Goal: Information Seeking & Learning: Compare options

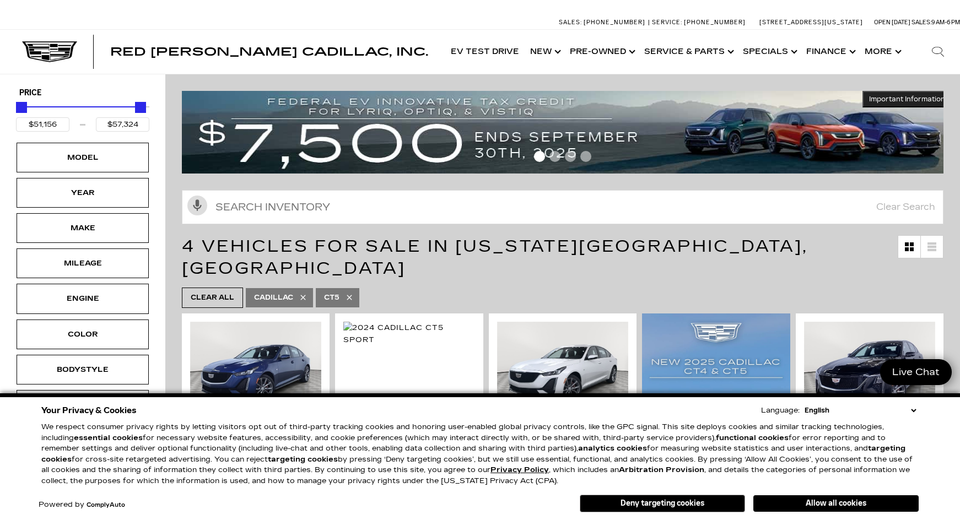
click at [628, 413] on select "English Spanish / Español English / [GEOGRAPHIC_DATA] Korean / 한국어 Vietnamese /…" at bounding box center [859, 410] width 117 height 11
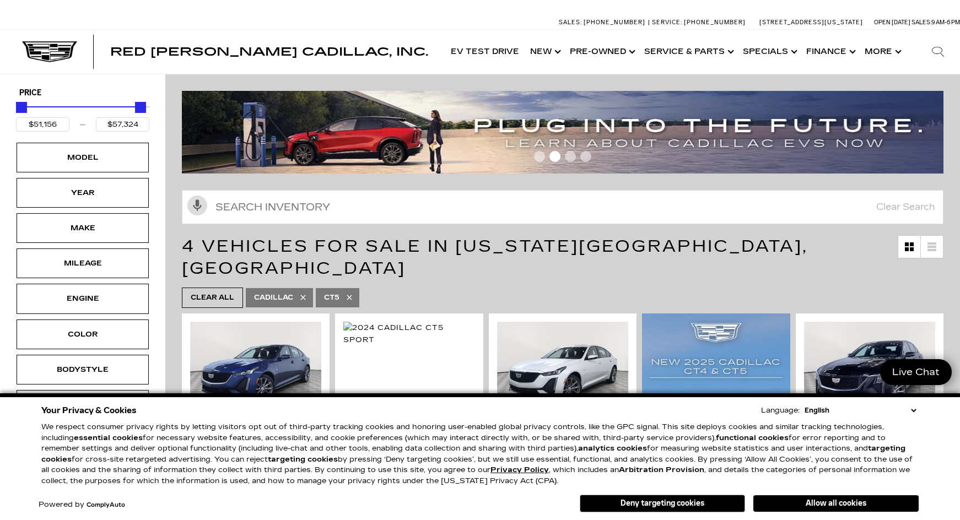
click at [628, 410] on select "English Spanish / Español English / [GEOGRAPHIC_DATA] Korean / 한국어 Vietnamese /…" at bounding box center [859, 410] width 117 height 11
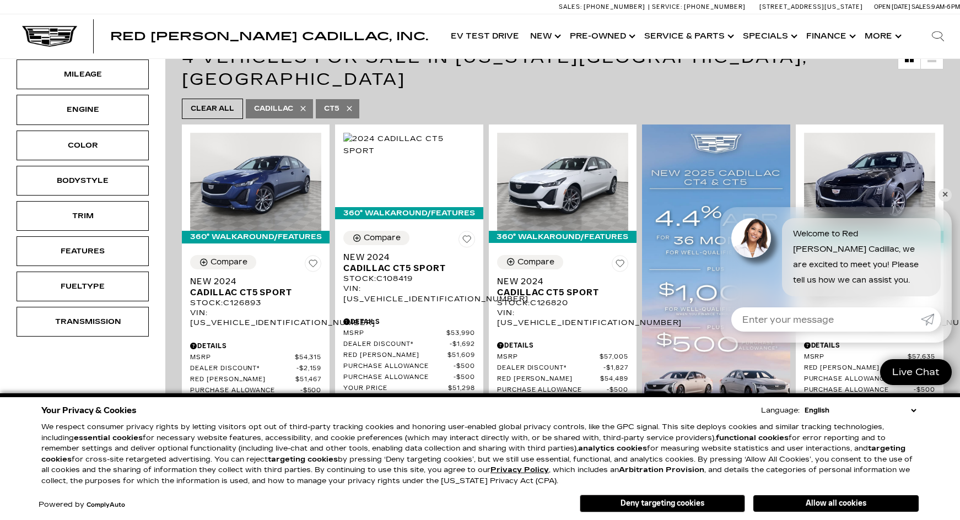
scroll to position [183, 0]
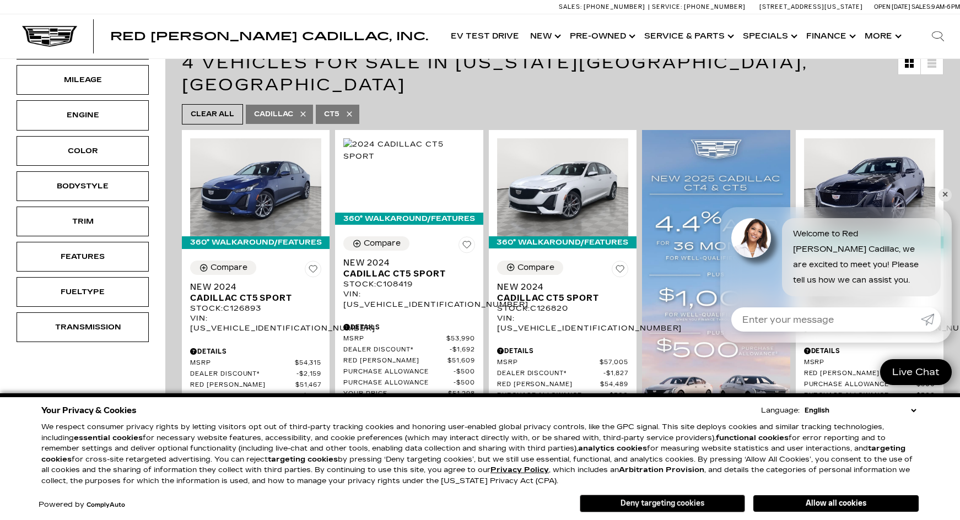
click at [628, 502] on button "Deny targeting cookies" at bounding box center [661, 504] width 165 height 18
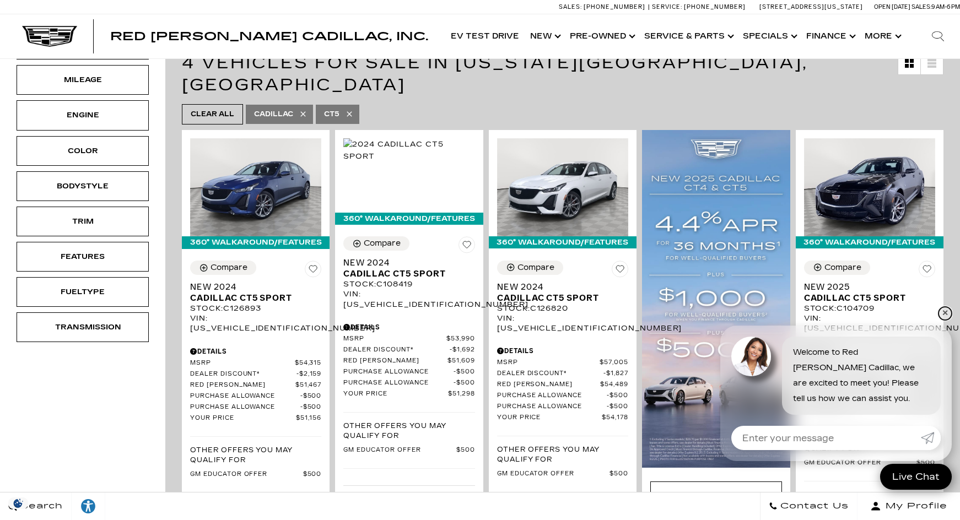
click at [628, 315] on link "✕" at bounding box center [944, 313] width 13 height 13
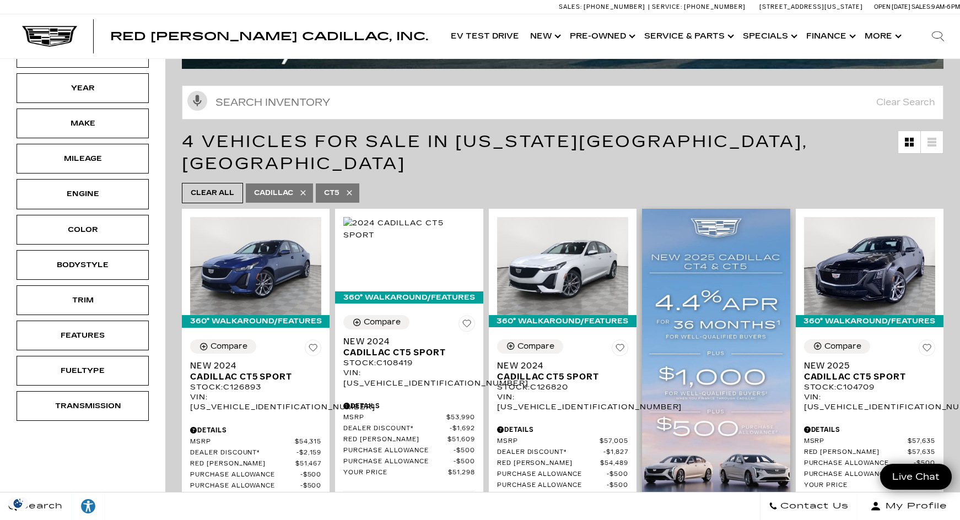
scroll to position [92, 0]
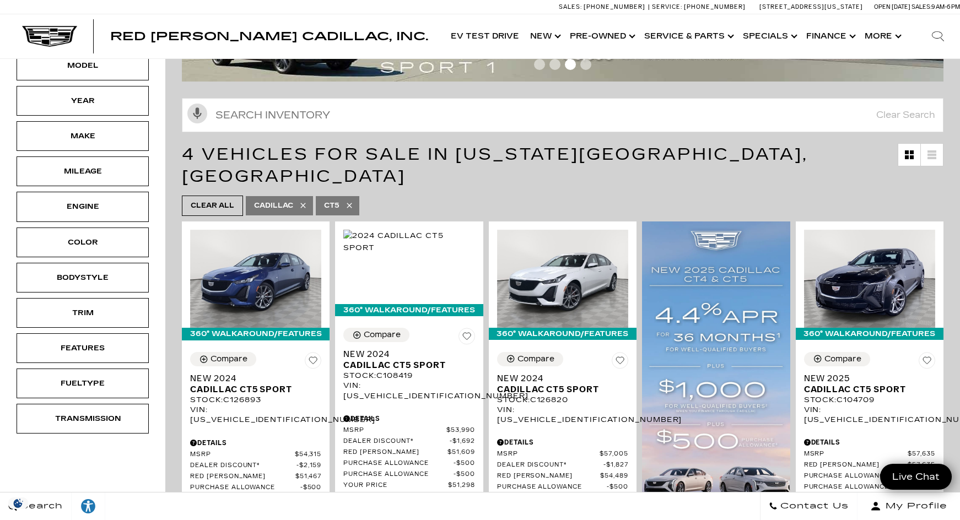
click at [350, 203] on icon at bounding box center [348, 205] width 5 height 5
type input "$46,674"
type input "$179,434"
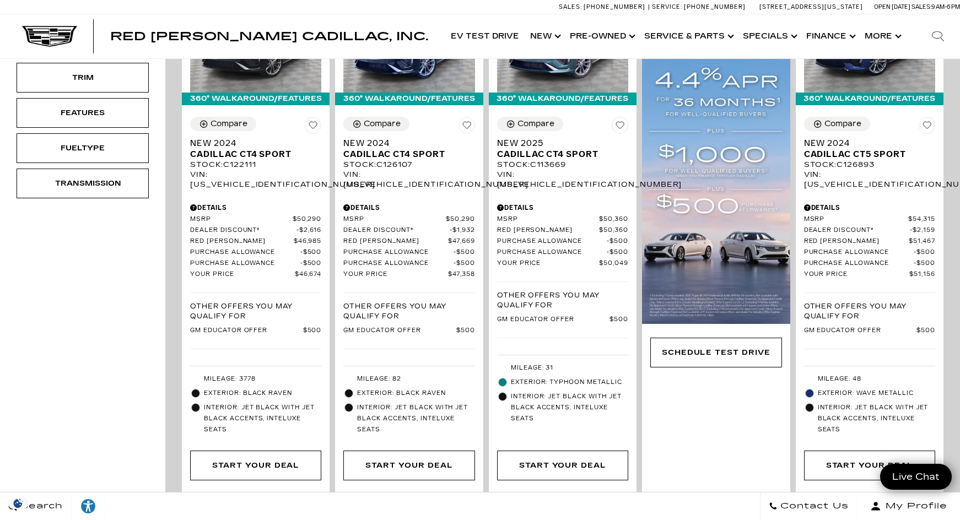
scroll to position [261, 0]
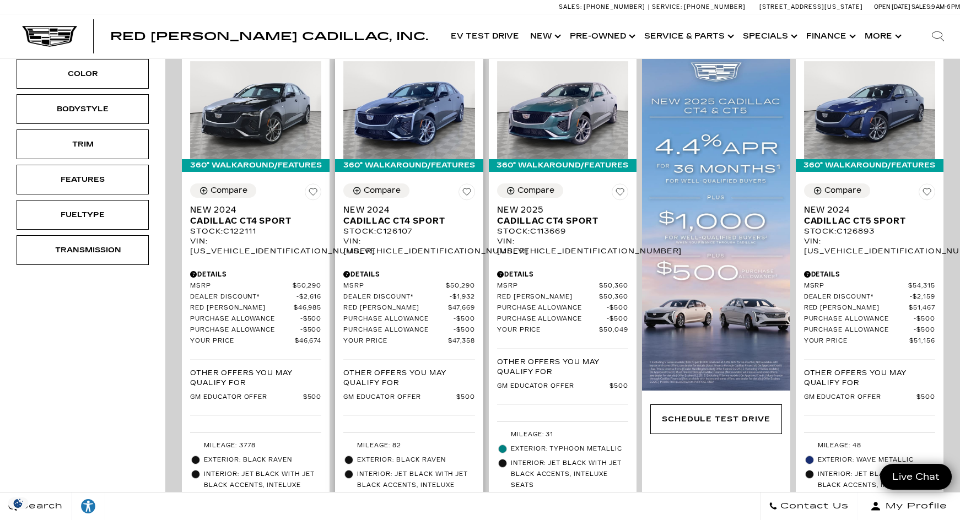
drag, startPoint x: 381, startPoint y: 171, endPoint x: 421, endPoint y: 192, distance: 44.8
click at [381, 186] on div "Compare" at bounding box center [382, 191] width 37 height 10
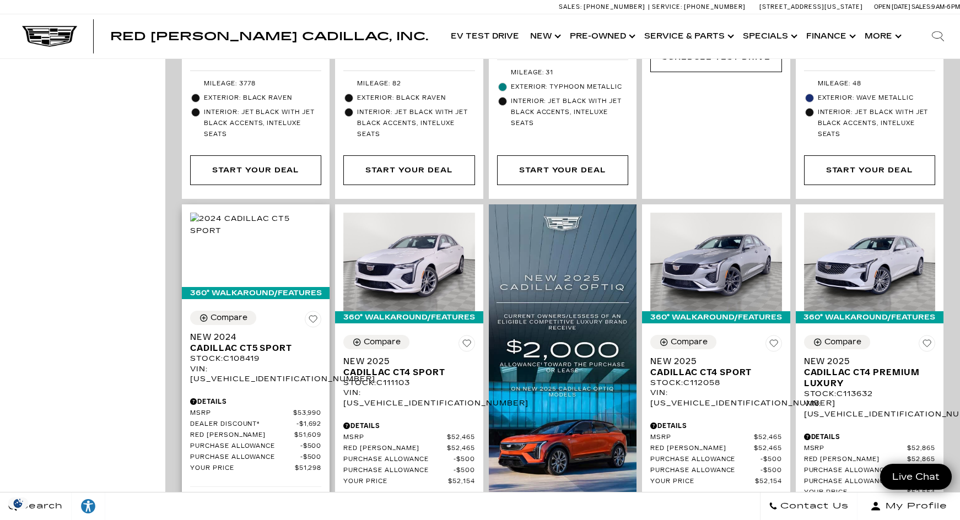
scroll to position [719, 0]
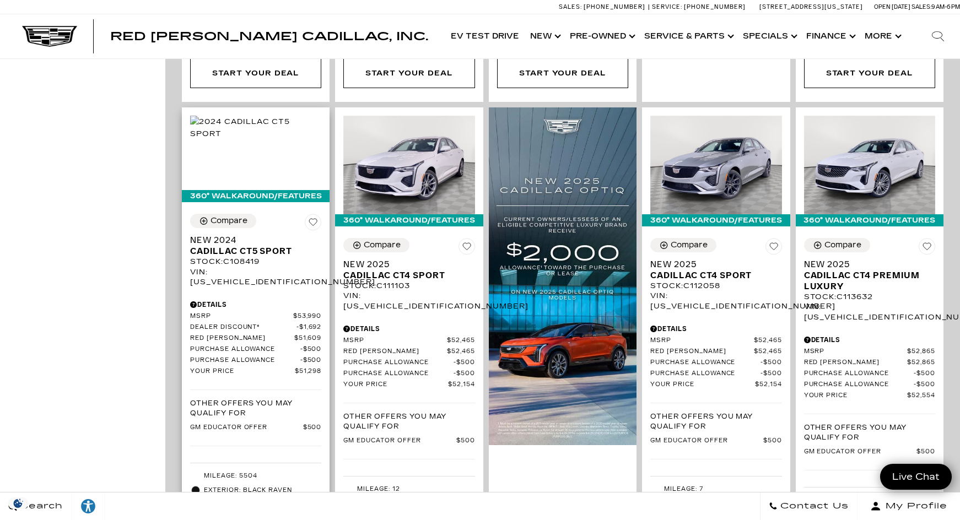
drag, startPoint x: 230, startPoint y: 191, endPoint x: 267, endPoint y: 207, distance: 40.5
click at [230, 216] on div "Compare" at bounding box center [228, 221] width 37 height 10
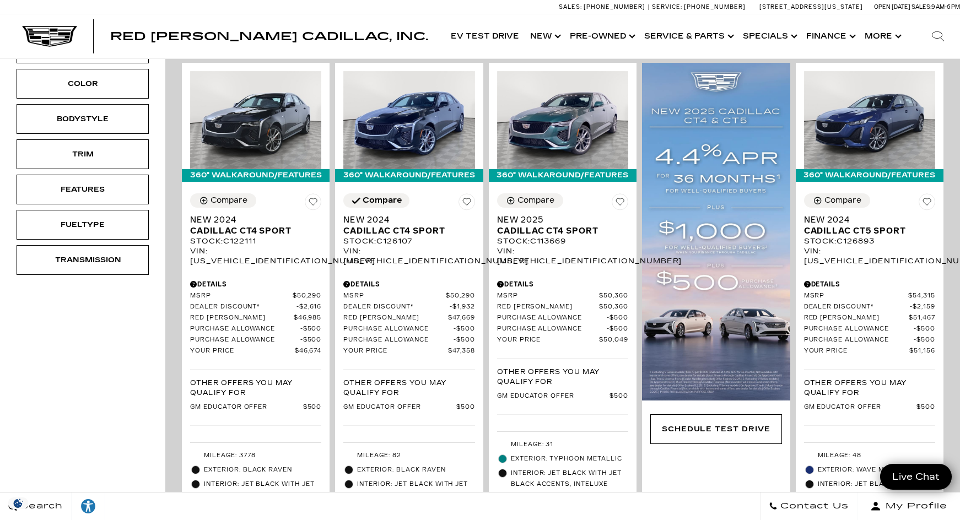
scroll to position [261, 0]
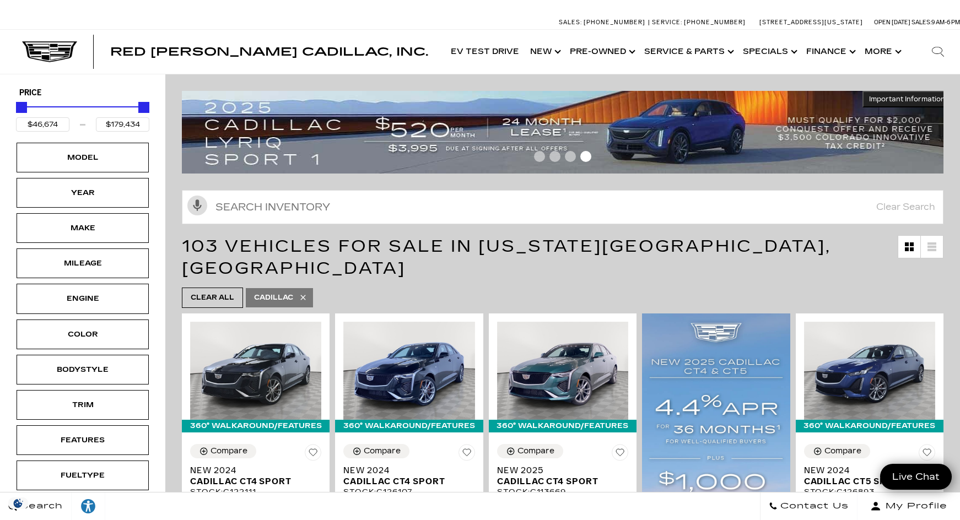
scroll to position [118, 0]
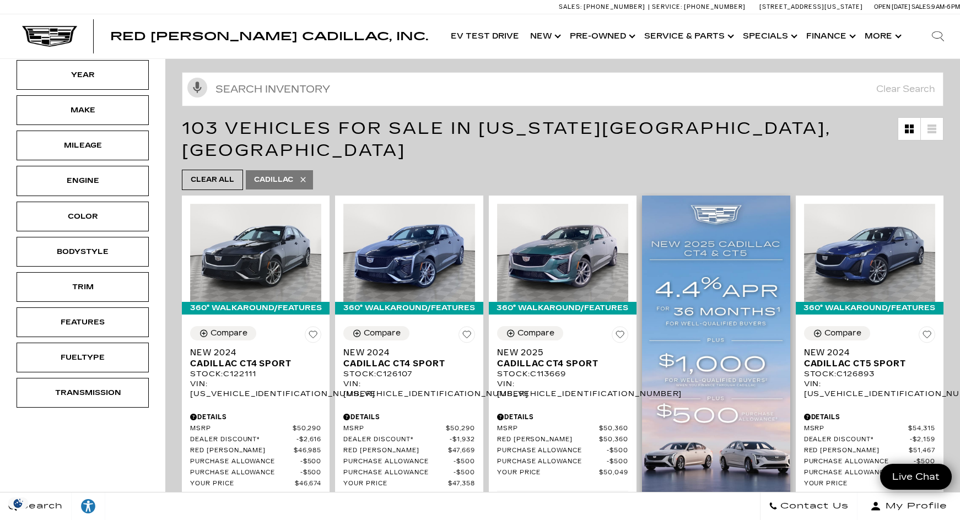
click at [628, 231] on img at bounding box center [716, 365] width 148 height 338
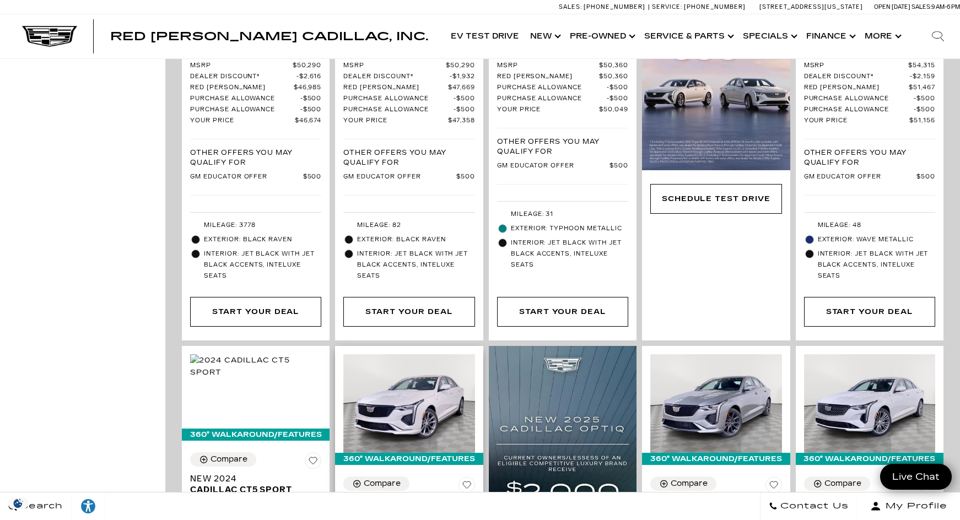
scroll to position [577, 0]
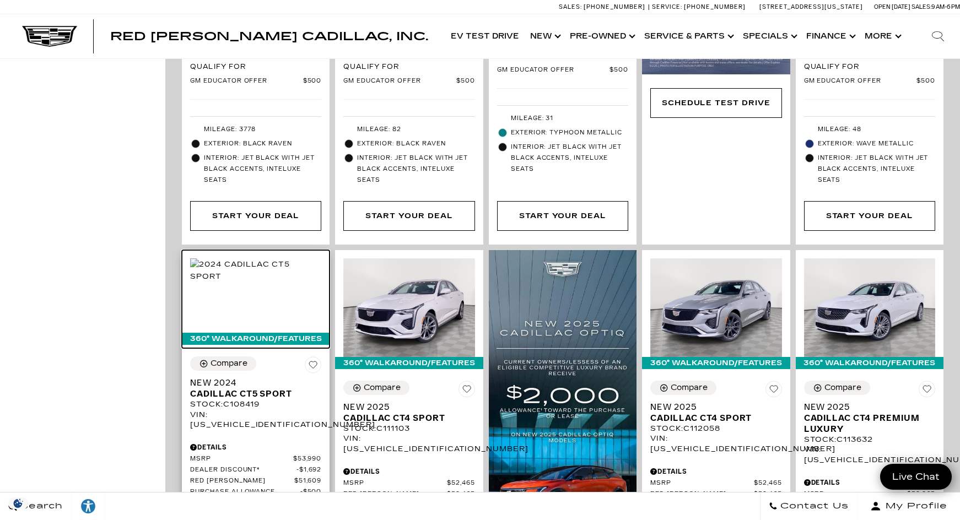
click at [261, 277] on img at bounding box center [255, 270] width 131 height 24
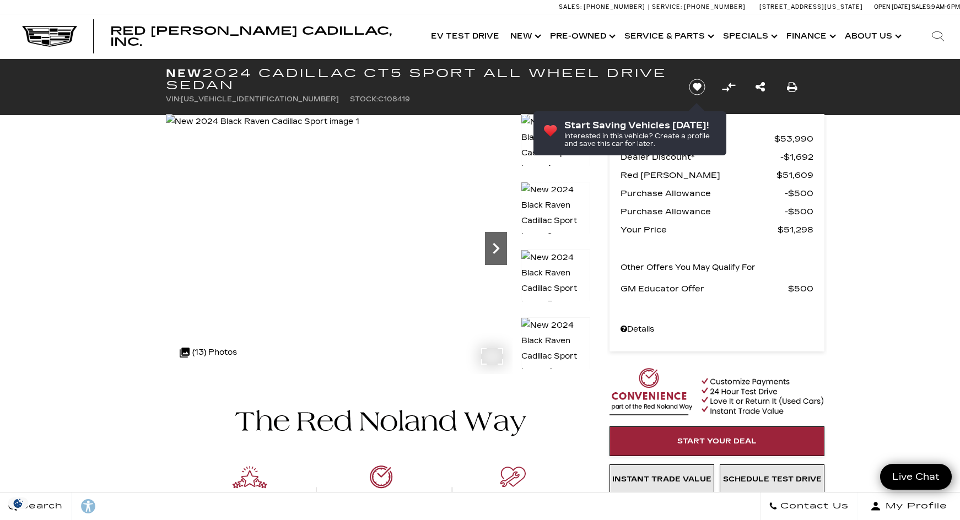
click at [500, 253] on icon "Next" at bounding box center [496, 248] width 22 height 22
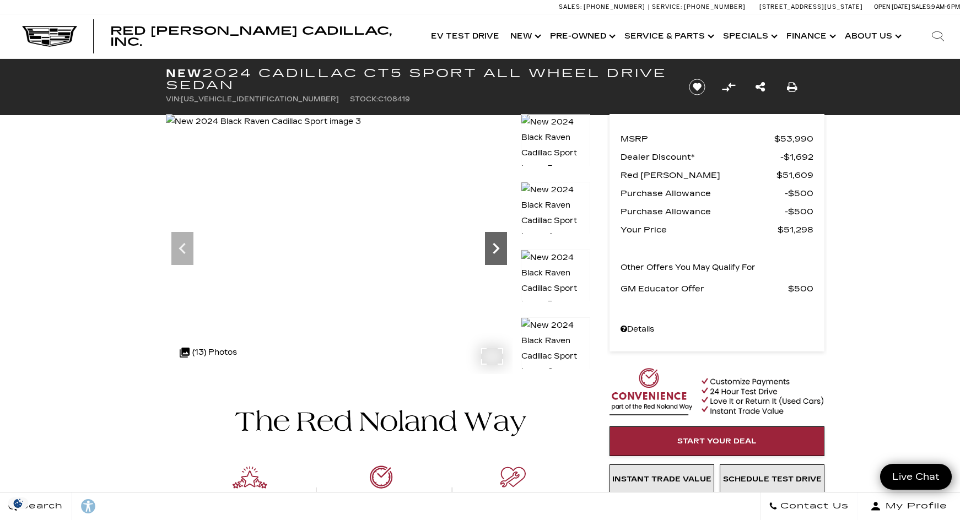
click at [500, 253] on icon "Next" at bounding box center [496, 248] width 22 height 22
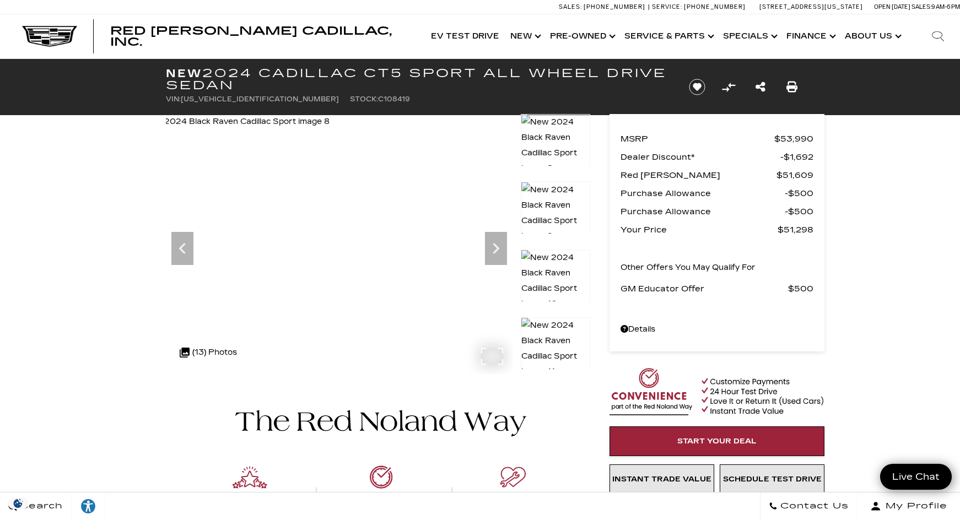
click at [329, 129] on img at bounding box center [231, 121] width 195 height 15
click at [492, 253] on icon "Next" at bounding box center [496, 248] width 22 height 22
click at [499, 245] on icon "Next" at bounding box center [496, 248] width 22 height 22
click at [365, 129] on img at bounding box center [265, 121] width 199 height 15
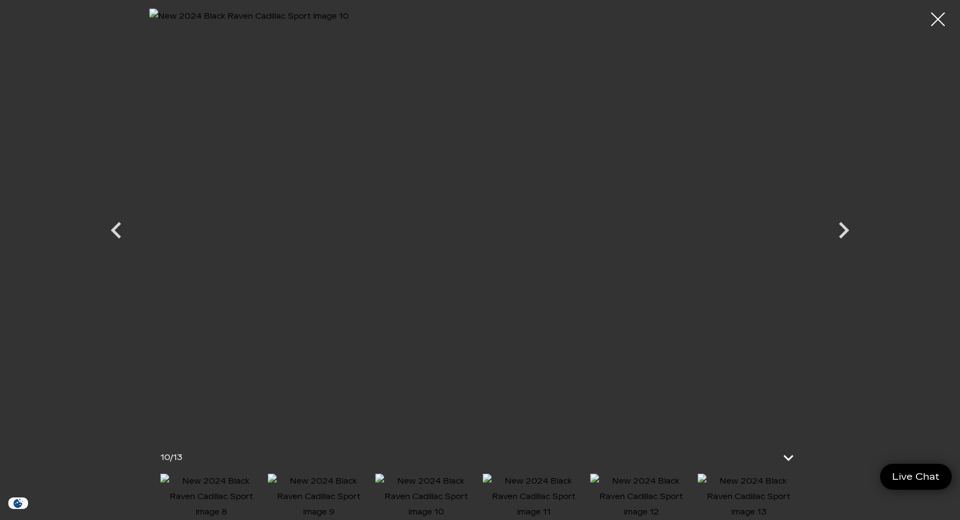
scroll to position [468, 0]
click at [843, 229] on icon "Next" at bounding box center [843, 230] width 33 height 33
click at [843, 229] on div at bounding box center [479, 220] width 771 height 424
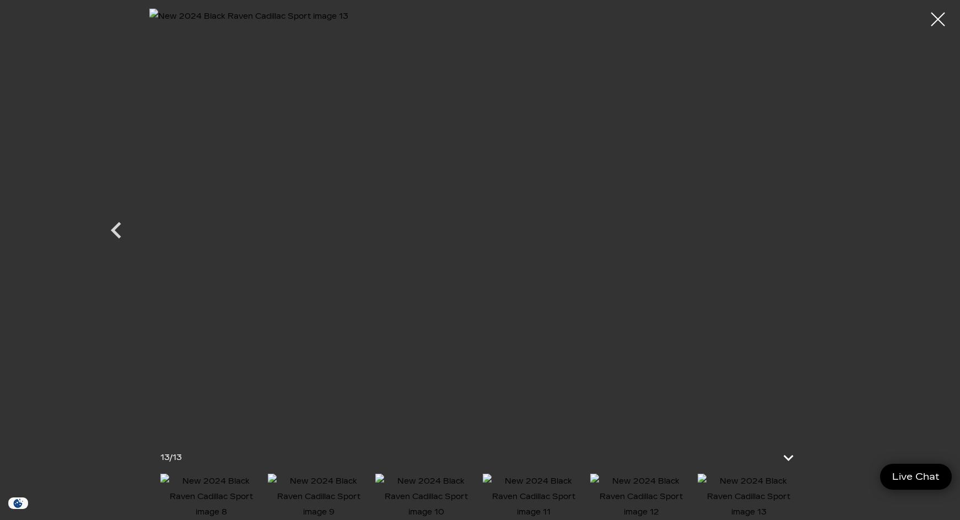
scroll to position [835, 0]
click at [933, 19] on div at bounding box center [937, 19] width 29 height 29
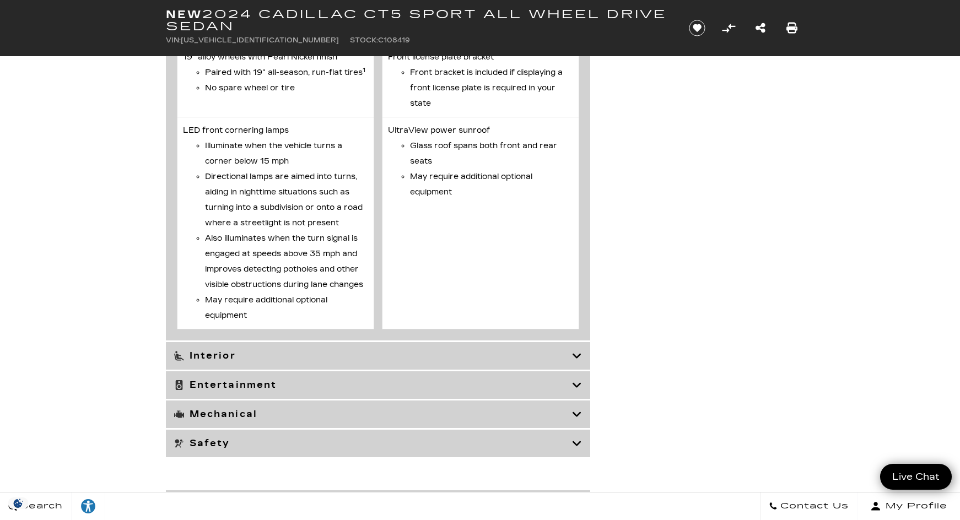
scroll to position [4323, 0]
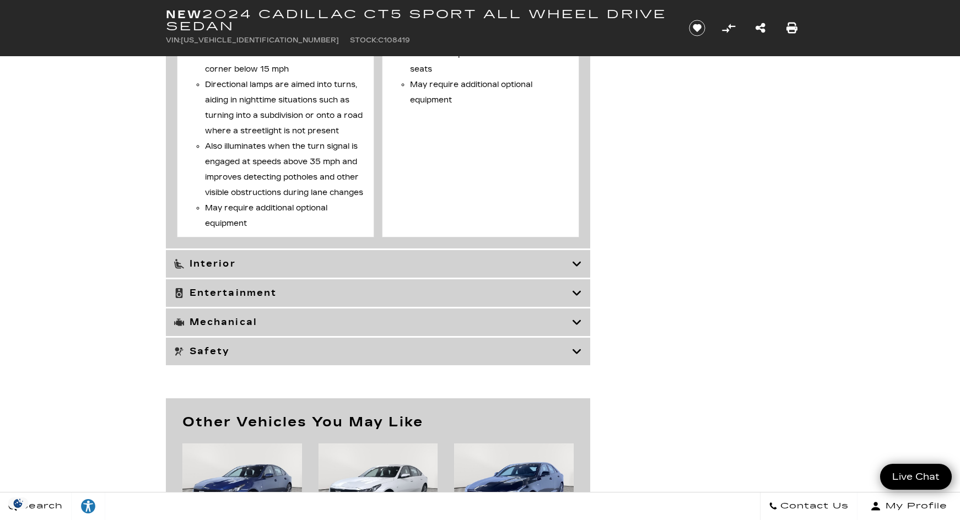
click at [569, 269] on h3 "Interior" at bounding box center [373, 263] width 398 height 11
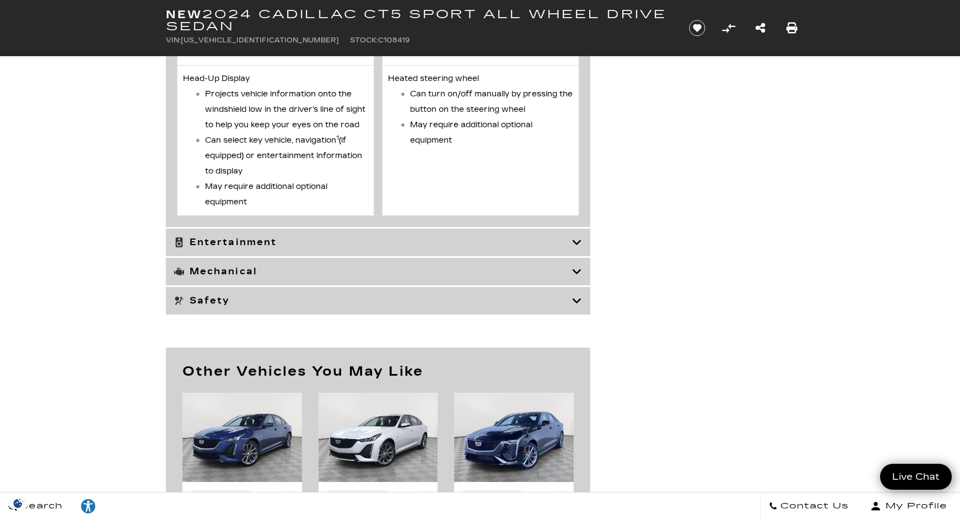
scroll to position [5241, 0]
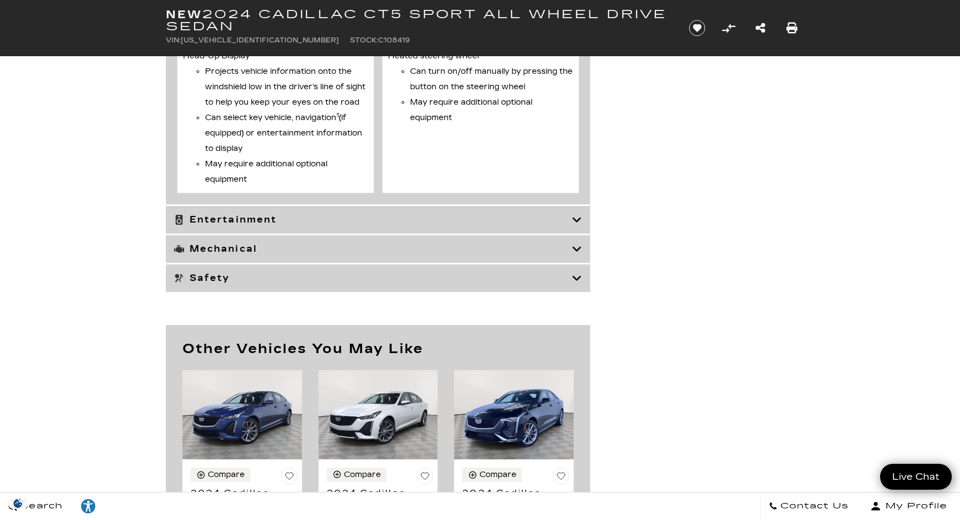
click at [572, 225] on icon at bounding box center [577, 219] width 10 height 11
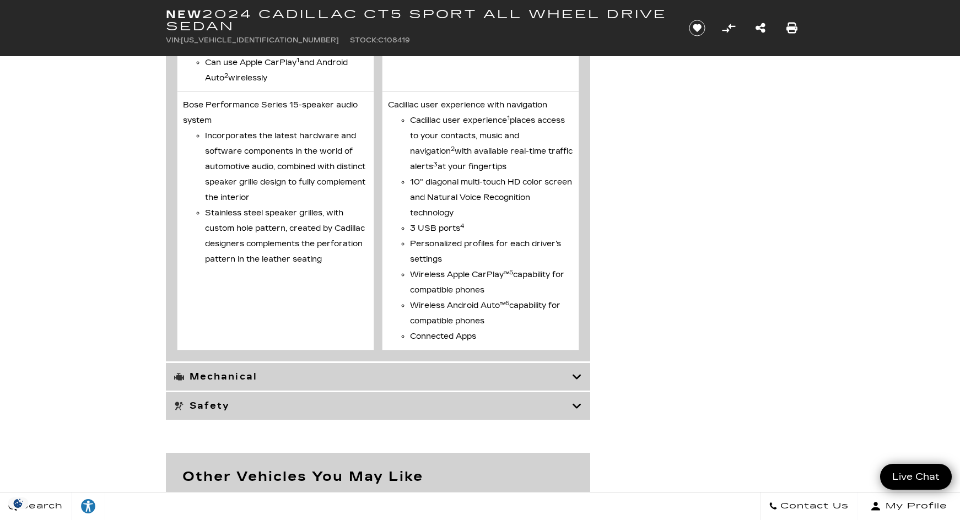
scroll to position [3902, 0]
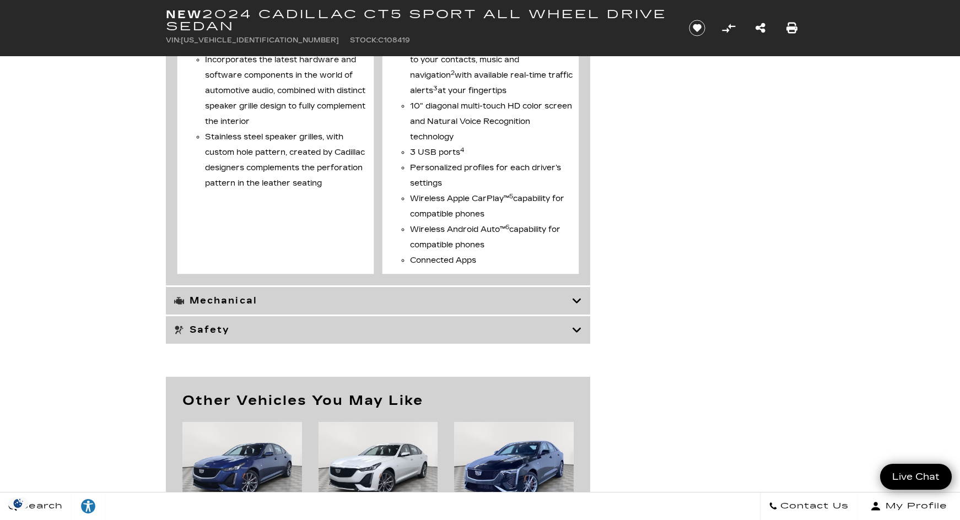
click at [582, 305] on div "Mechanical" at bounding box center [378, 301] width 424 height 28
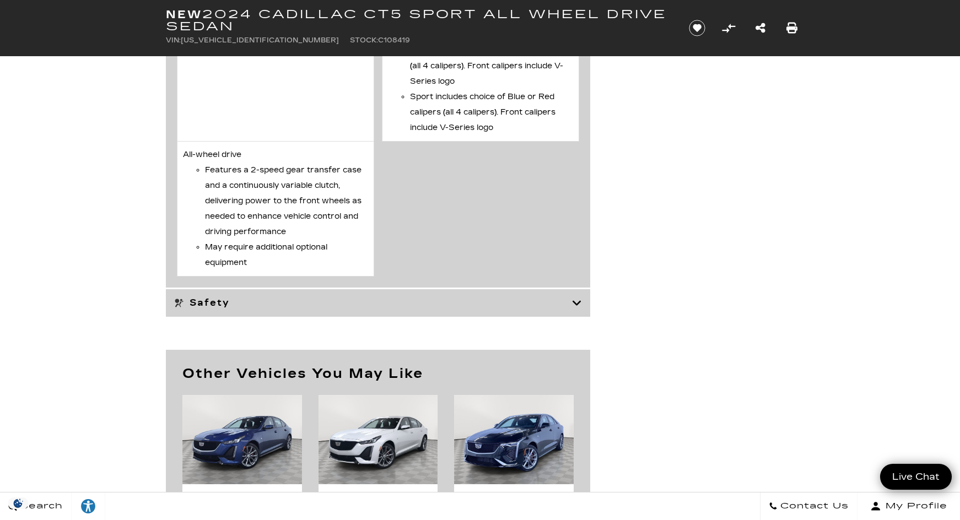
scroll to position [4177, 0]
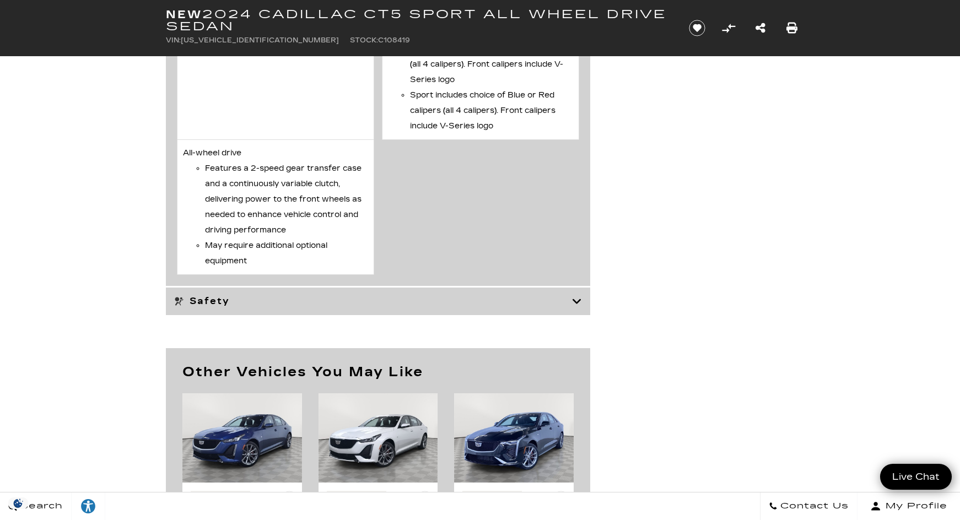
click at [569, 299] on h3 "Safety" at bounding box center [373, 301] width 398 height 11
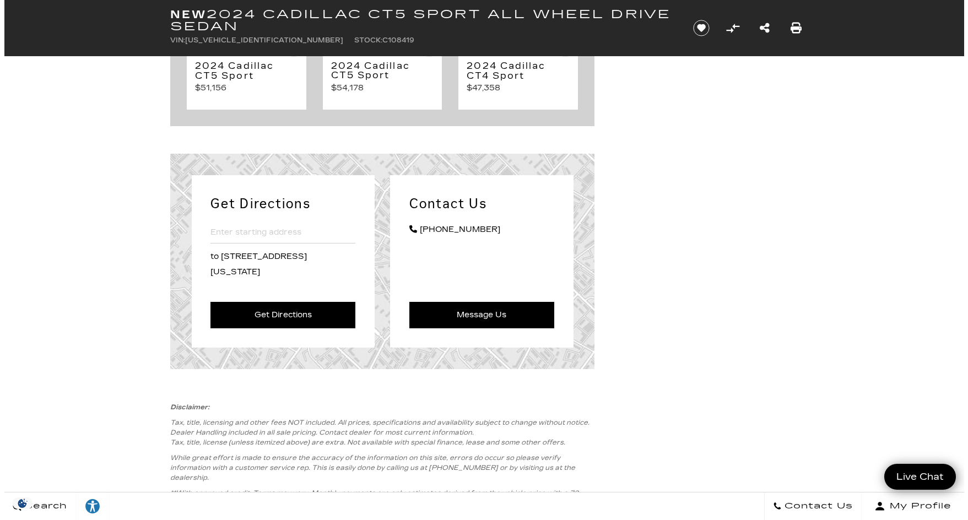
scroll to position [5003, 0]
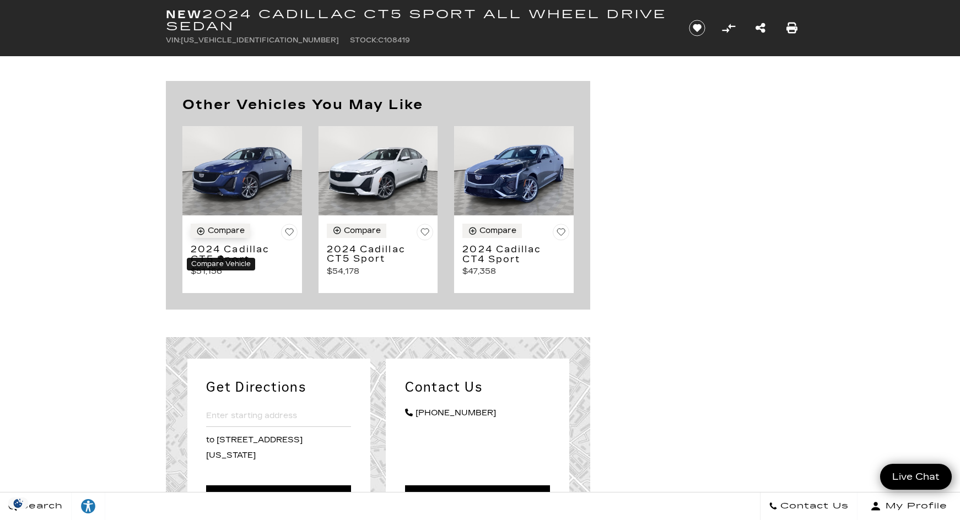
click at [230, 236] on div "Compare" at bounding box center [226, 231] width 37 height 10
click at [487, 236] on div "Compare" at bounding box center [497, 231] width 37 height 10
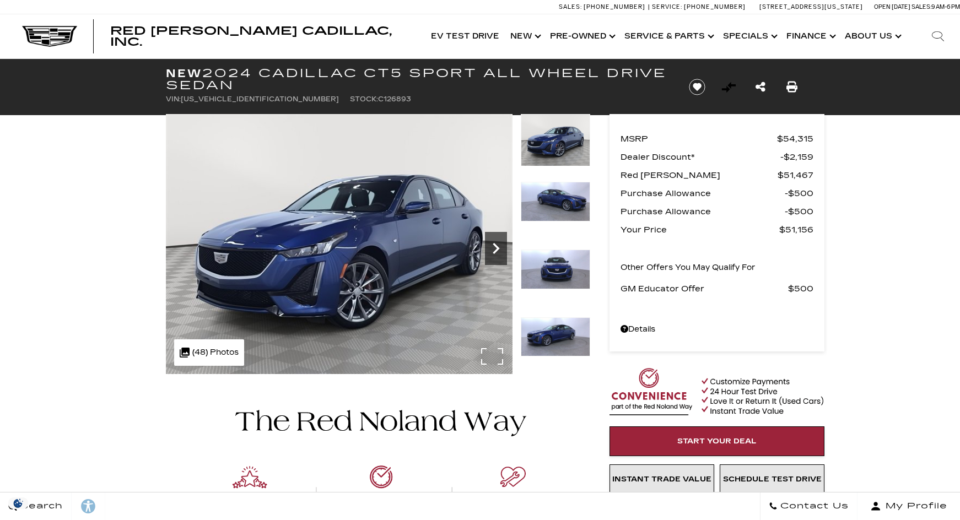
click at [497, 256] on icon "Next" at bounding box center [496, 248] width 22 height 22
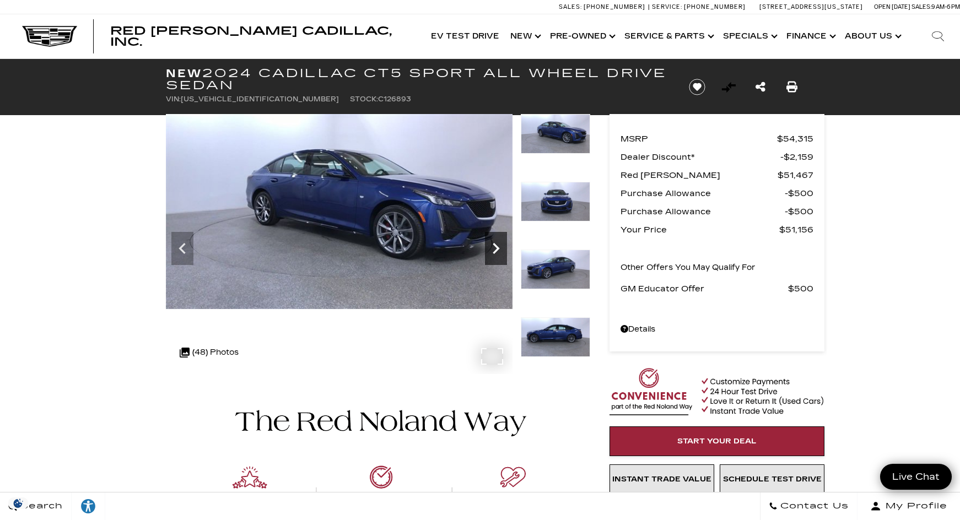
click at [497, 256] on icon "Next" at bounding box center [496, 248] width 22 height 22
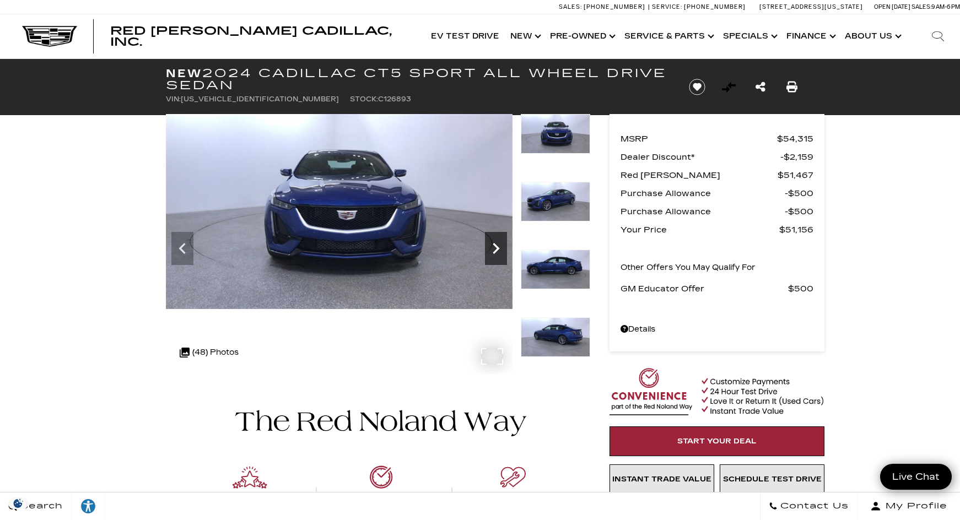
click at [497, 256] on icon "Next" at bounding box center [496, 248] width 22 height 22
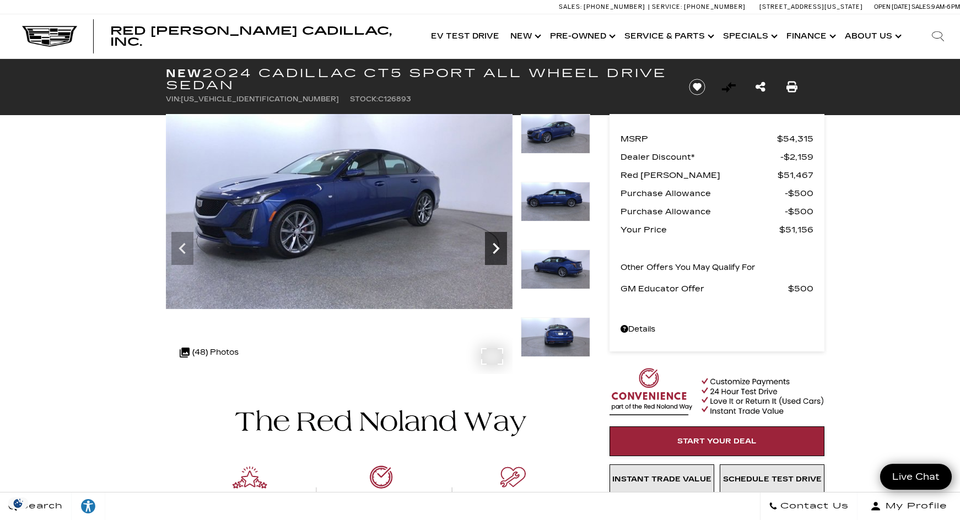
click at [497, 256] on icon "Next" at bounding box center [496, 248] width 22 height 22
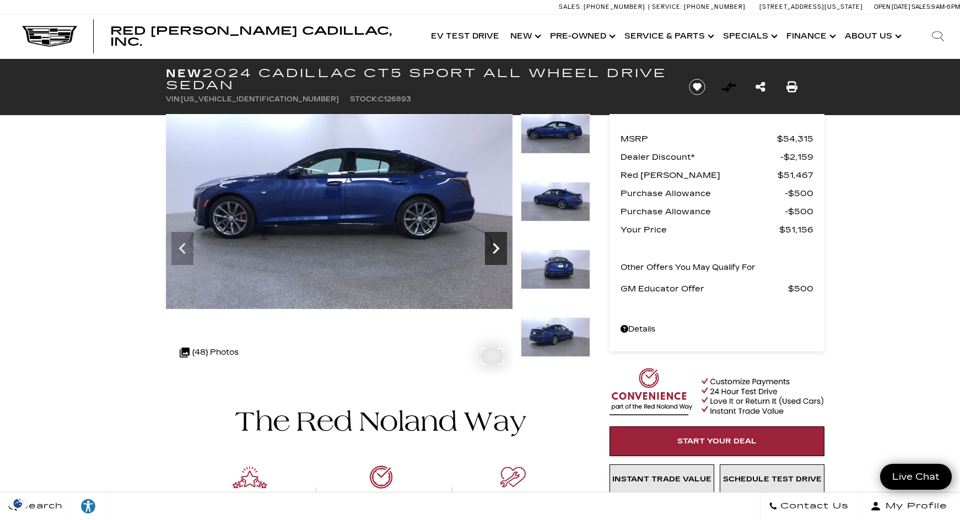
click at [495, 252] on icon "Next" at bounding box center [495, 248] width 7 height 11
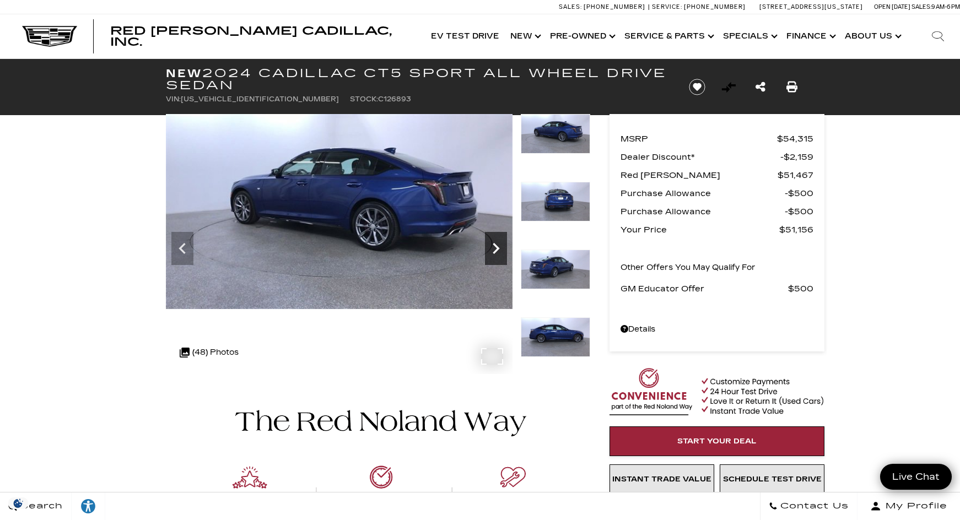
click at [495, 252] on icon "Next" at bounding box center [495, 248] width 7 height 11
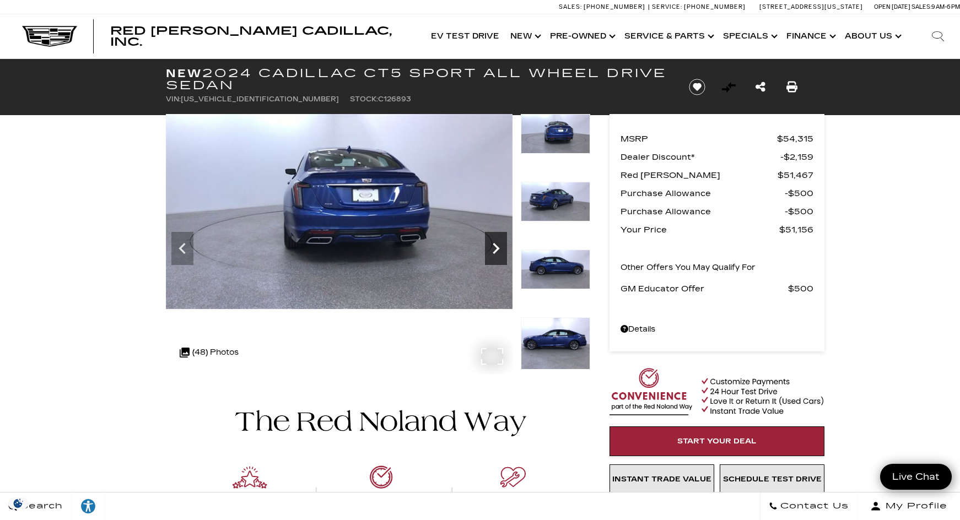
click at [495, 252] on icon "Next" at bounding box center [495, 248] width 7 height 11
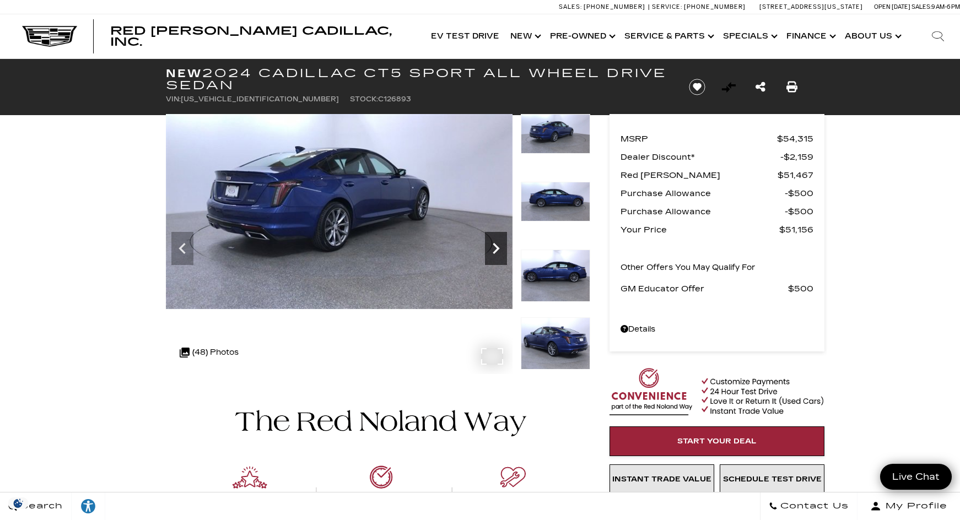
click at [495, 252] on icon "Next" at bounding box center [495, 248] width 7 height 11
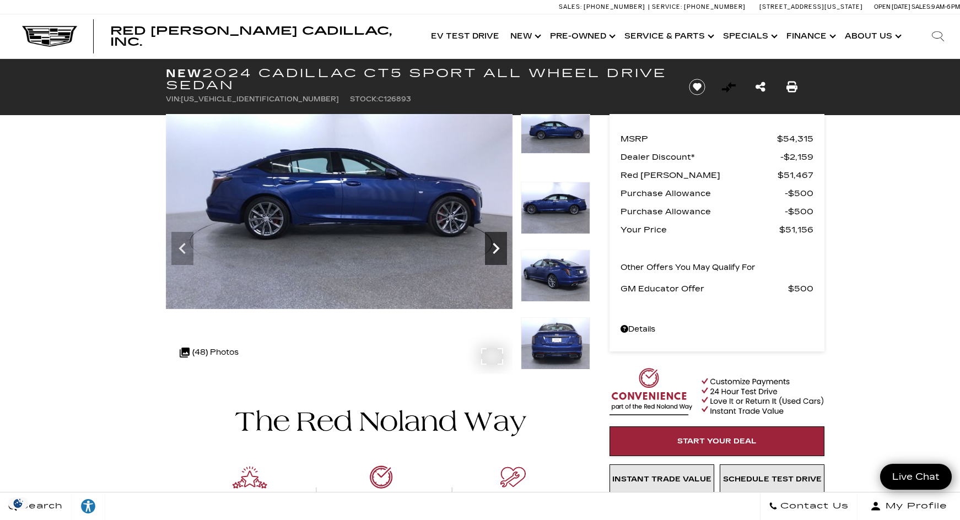
click at [495, 252] on icon "Next" at bounding box center [495, 248] width 7 height 11
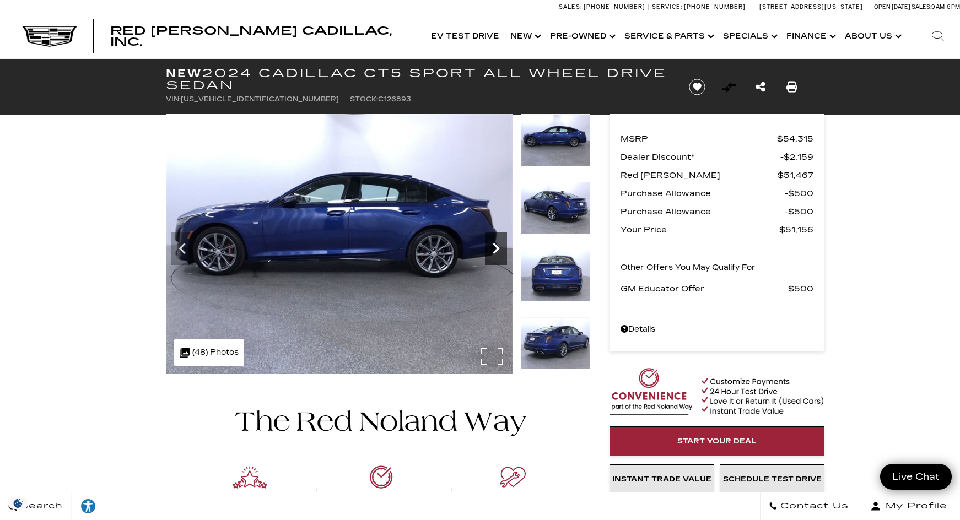
click at [495, 252] on icon "Next" at bounding box center [495, 248] width 7 height 11
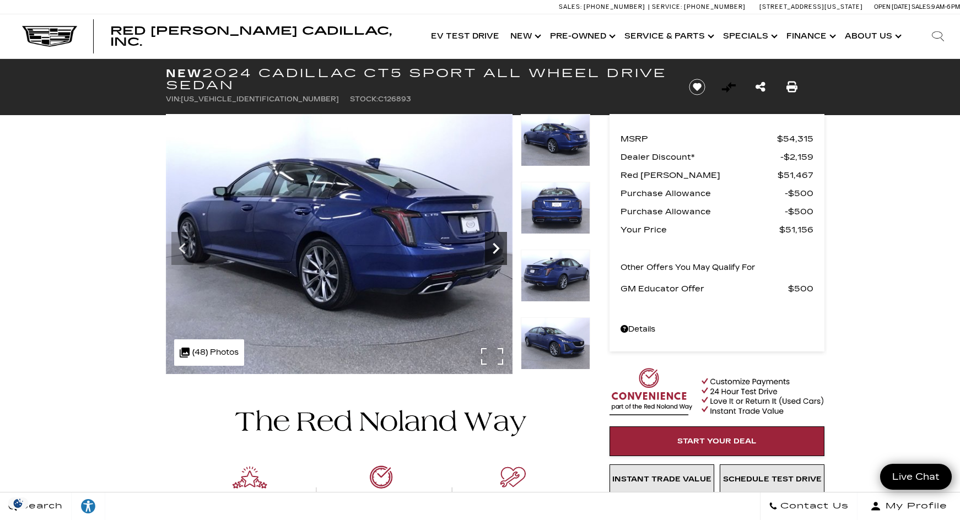
click at [495, 252] on icon "Next" at bounding box center [495, 248] width 7 height 11
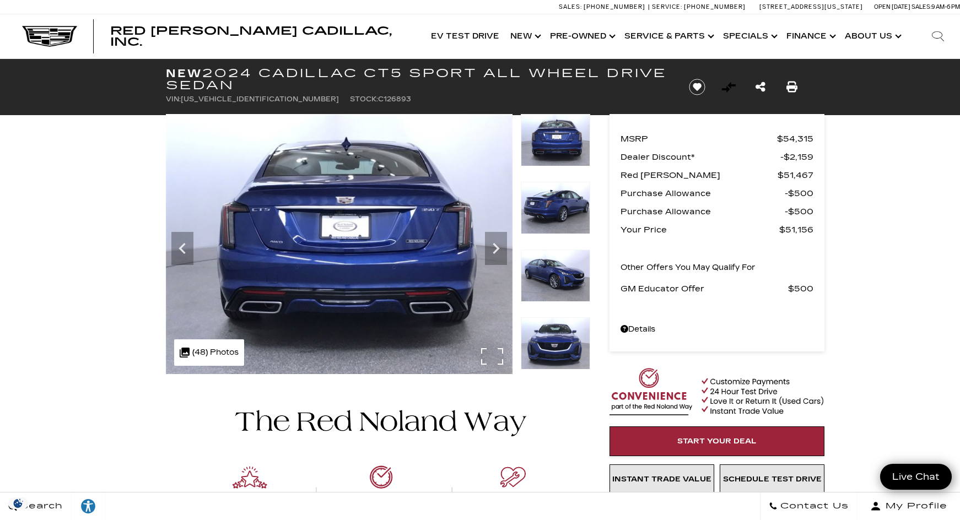
click at [212, 354] on div ".cls-1, .cls-3 { fill: #c50033; } .cls-1 { clip-rule: evenodd; } .cls-2 { clip-…" at bounding box center [209, 352] width 70 height 26
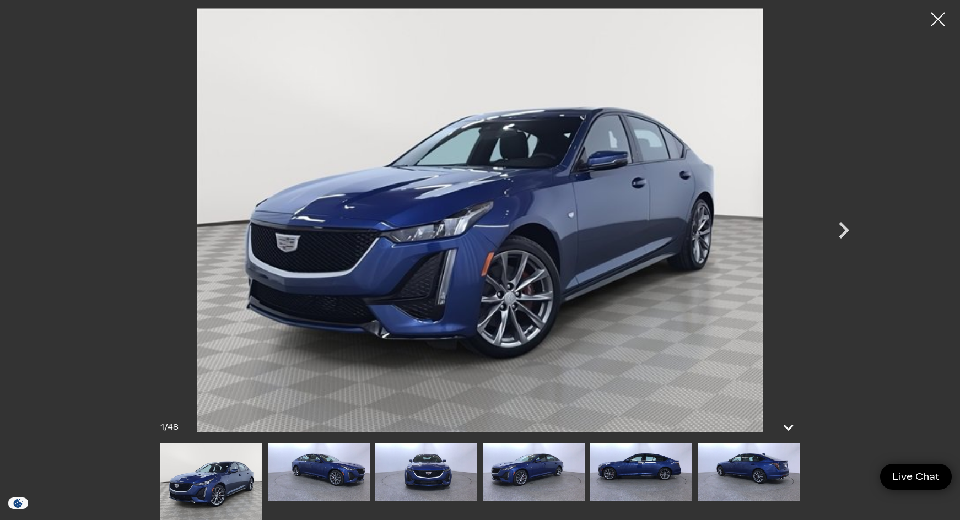
scroll to position [92, 0]
click at [844, 229] on icon "Next" at bounding box center [843, 230] width 10 height 17
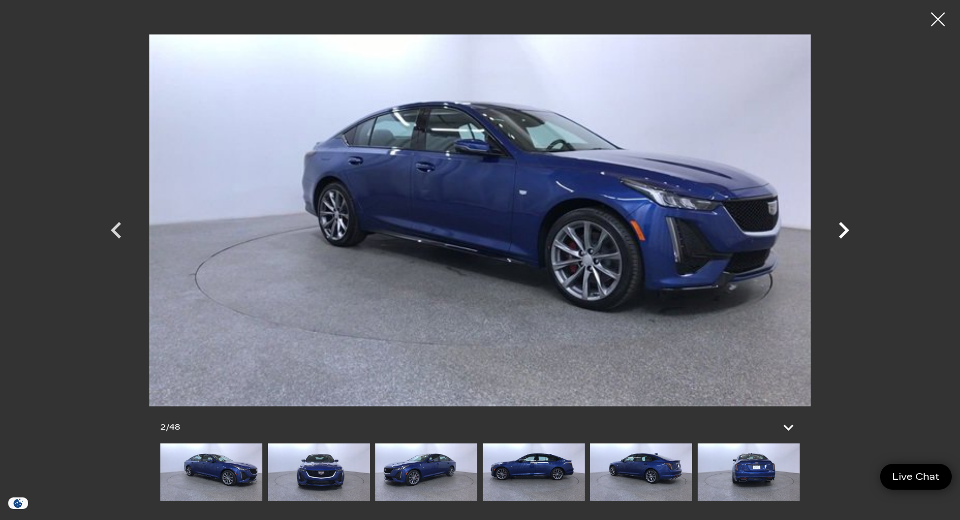
click at [844, 229] on icon "Next" at bounding box center [843, 230] width 10 height 17
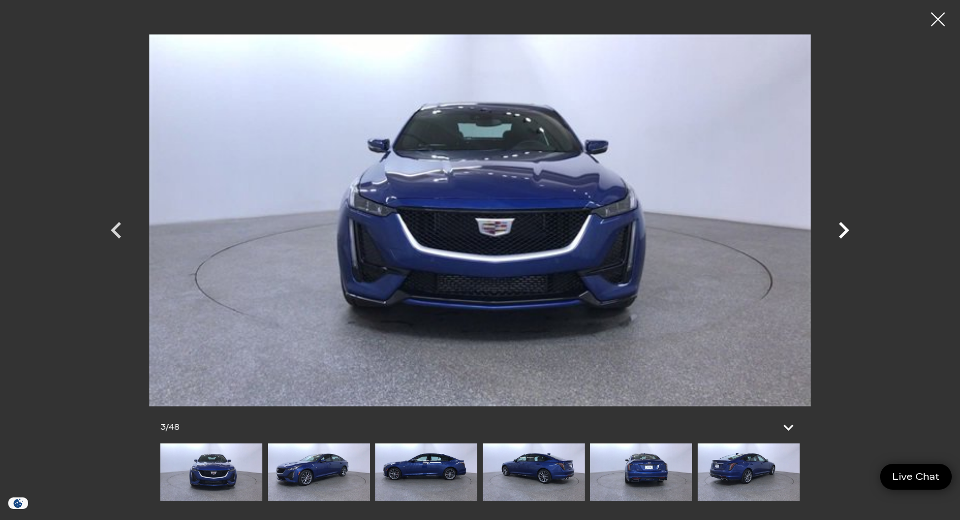
click at [842, 230] on icon "Next" at bounding box center [843, 230] width 33 height 33
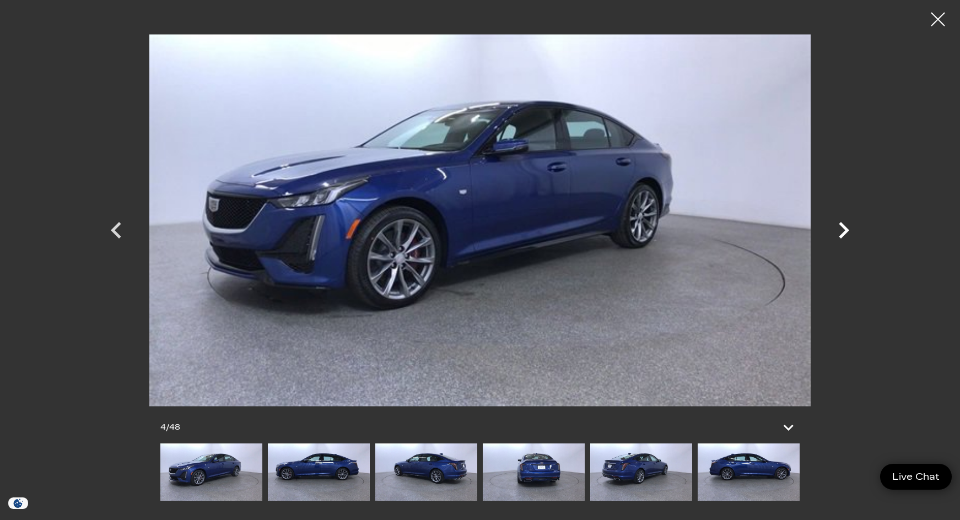
click at [842, 227] on icon "Next" at bounding box center [843, 230] width 10 height 17
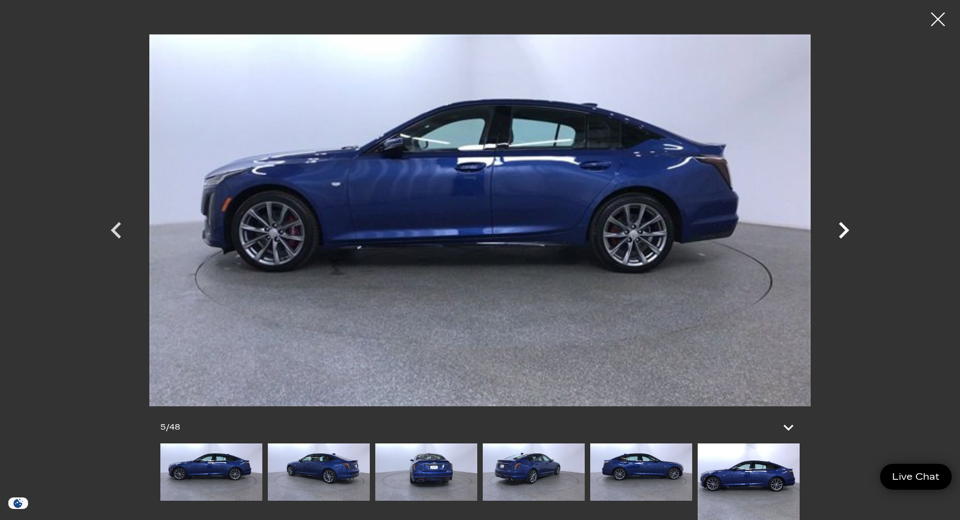
click at [842, 227] on icon "Next" at bounding box center [843, 230] width 10 height 17
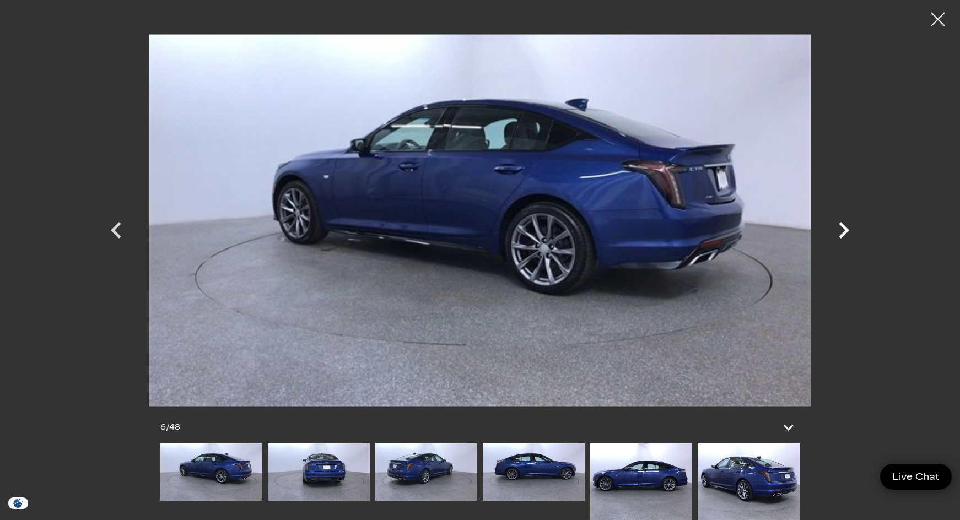
click at [842, 227] on icon "Next" at bounding box center [843, 230] width 10 height 17
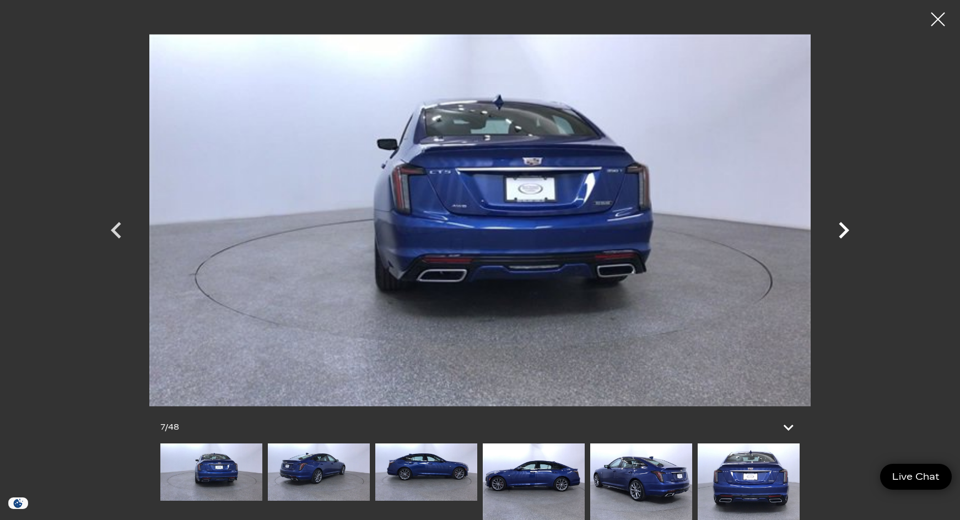
click at [842, 227] on icon "Next" at bounding box center [843, 230] width 10 height 17
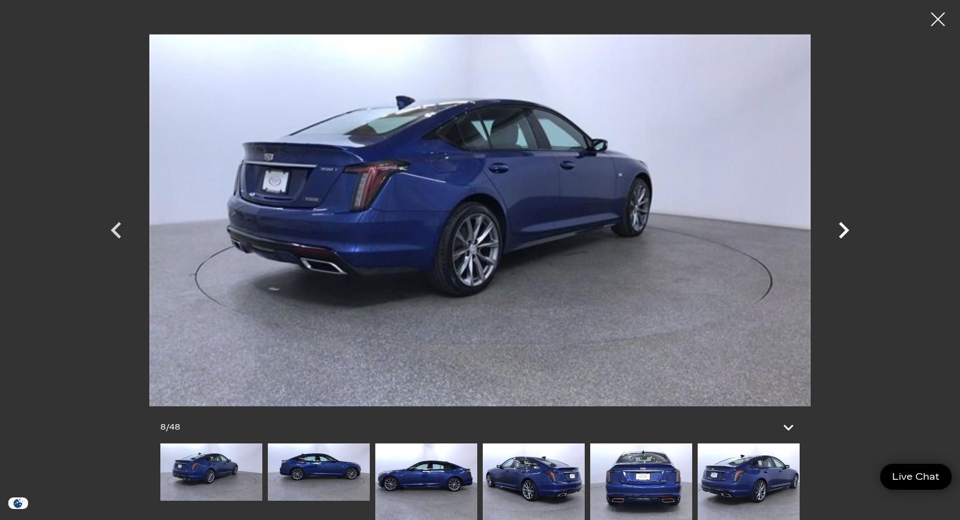
click at [842, 227] on icon "Next" at bounding box center [843, 230] width 10 height 17
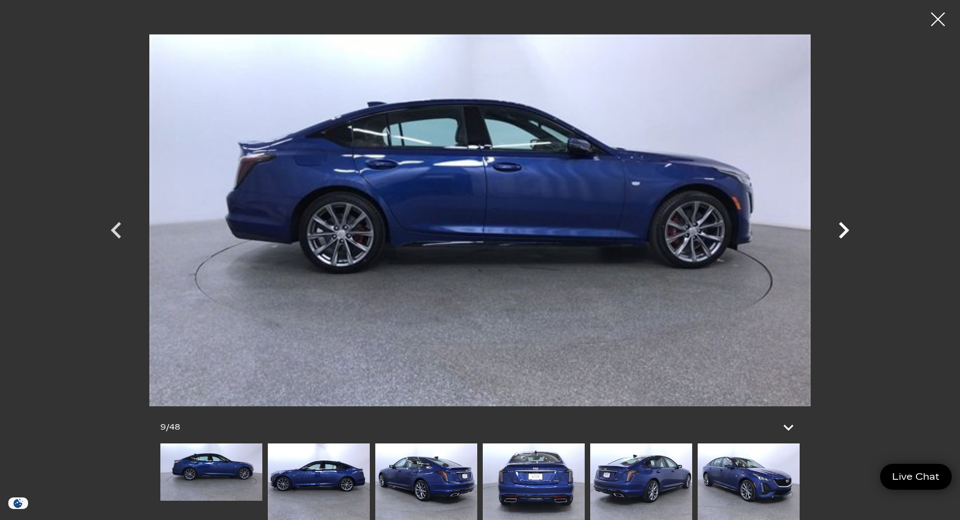
click at [842, 227] on icon "Next" at bounding box center [843, 230] width 10 height 17
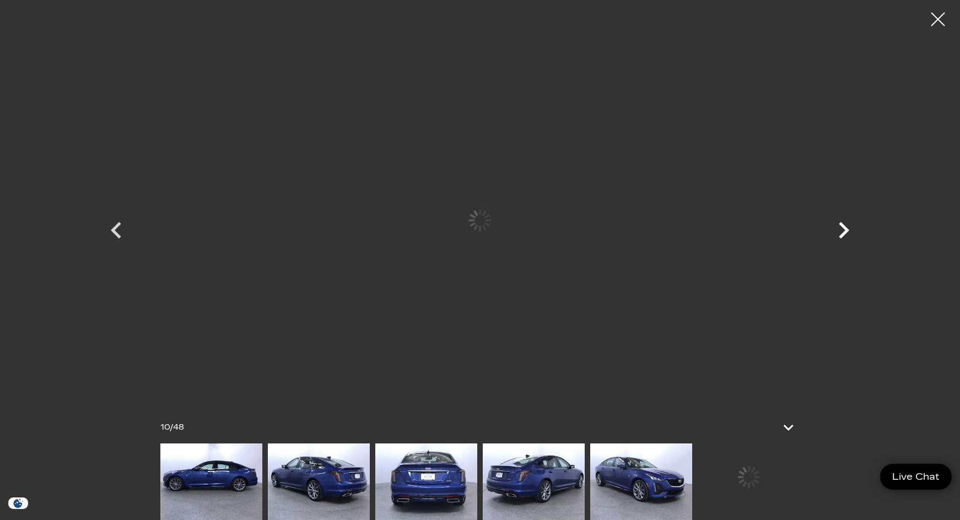
click at [842, 227] on icon "Next" at bounding box center [843, 230] width 10 height 17
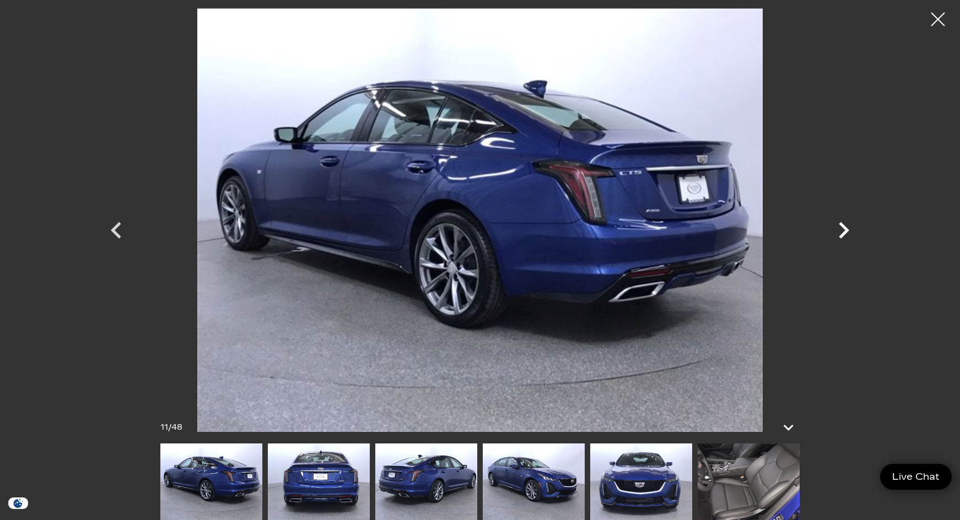
click at [842, 227] on icon "Next" at bounding box center [843, 230] width 10 height 17
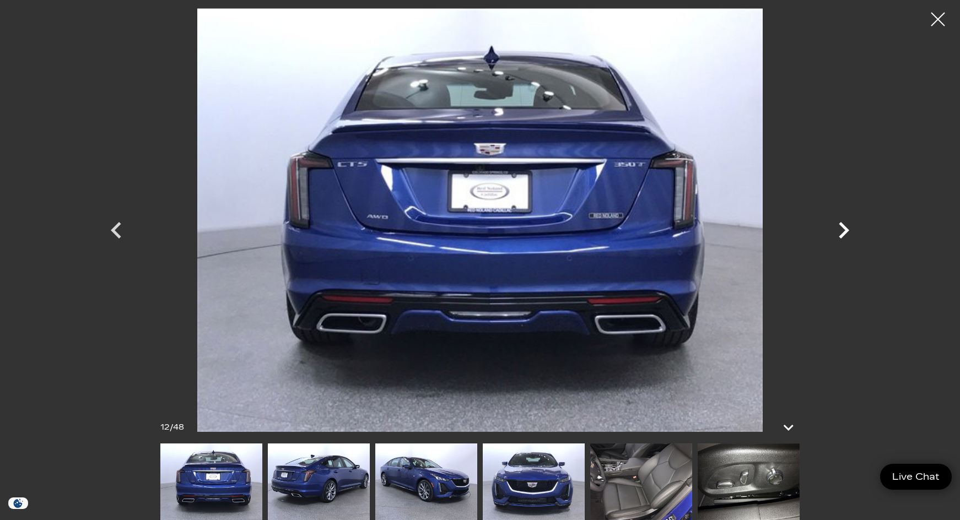
click at [842, 227] on icon "Next" at bounding box center [843, 230] width 10 height 17
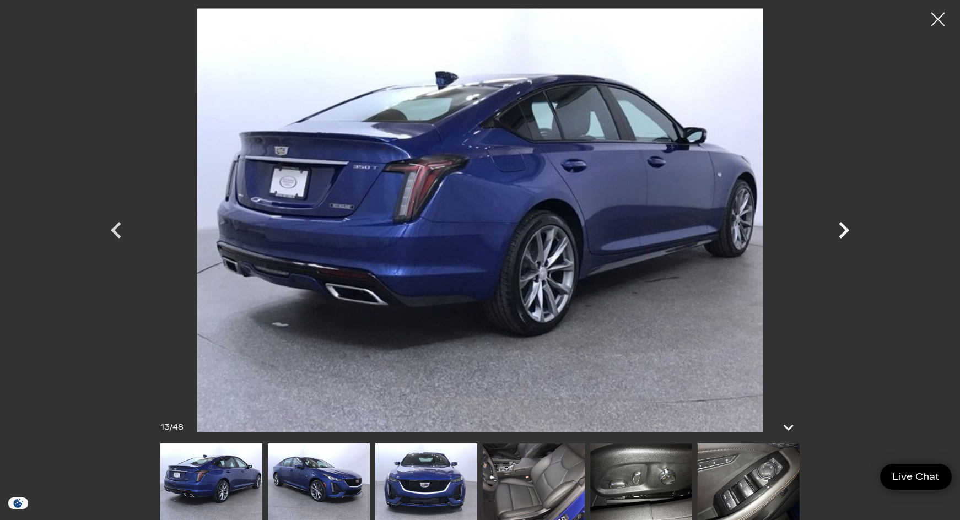
click at [842, 227] on icon "Next" at bounding box center [843, 230] width 10 height 17
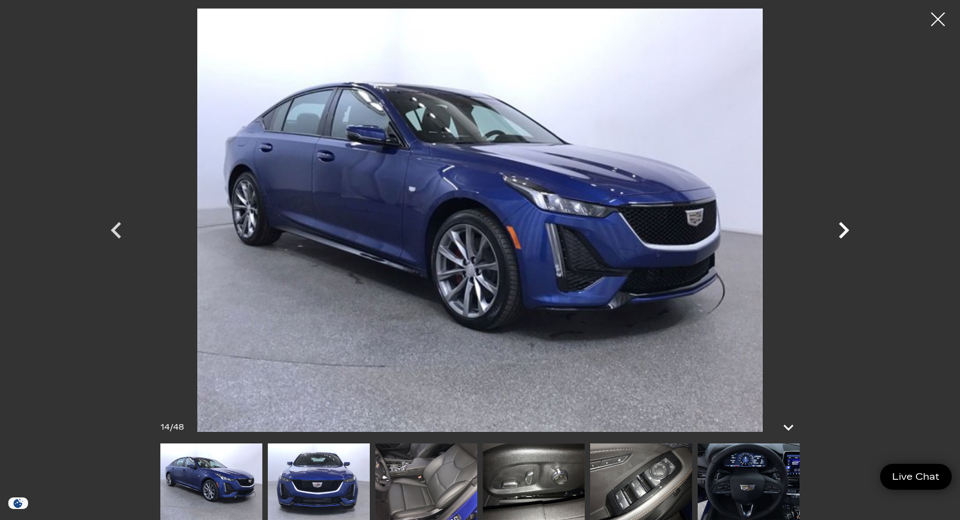
click at [842, 227] on icon "Next" at bounding box center [843, 230] width 10 height 17
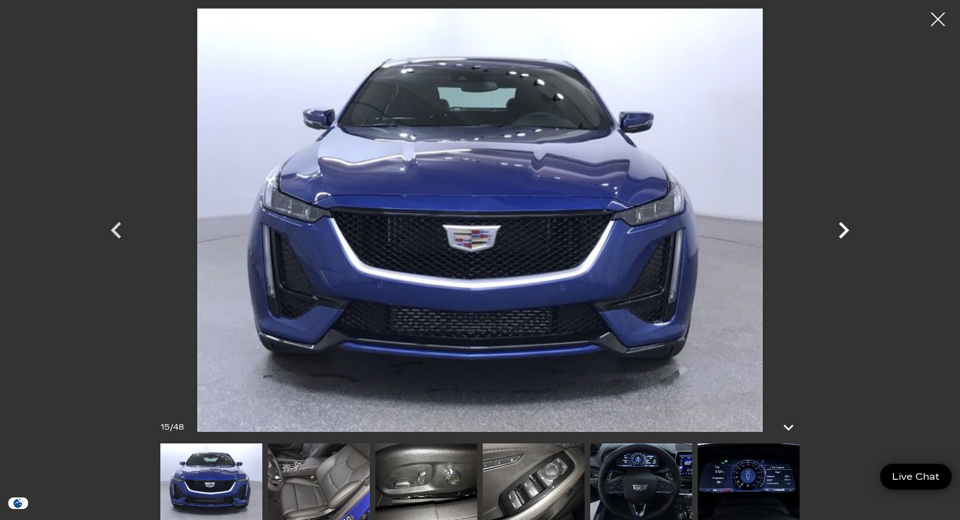
click at [842, 227] on icon "Next" at bounding box center [843, 230] width 10 height 17
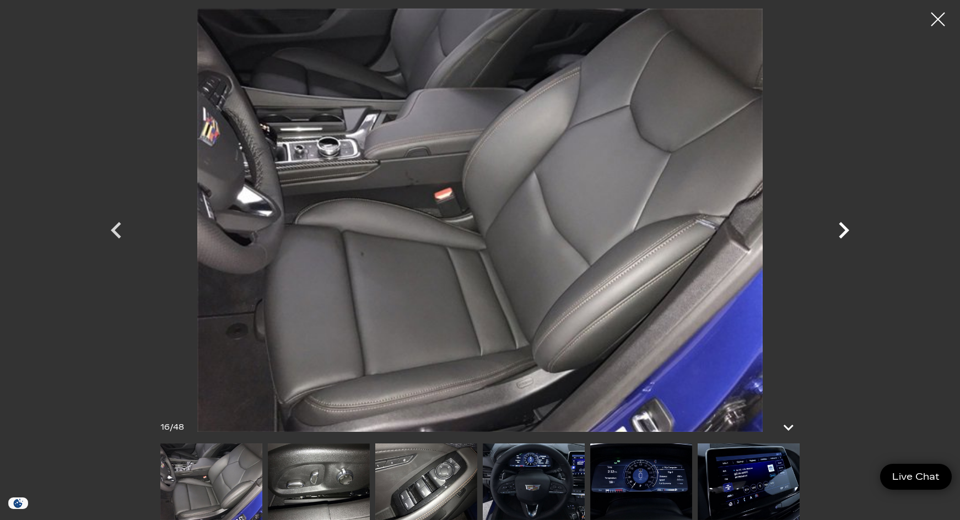
click at [842, 227] on icon "Next" at bounding box center [843, 230] width 10 height 17
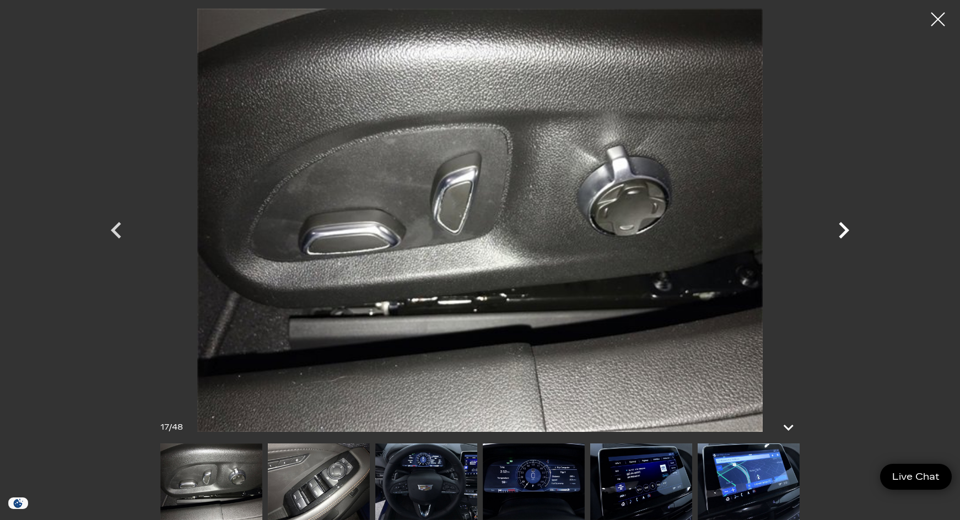
click at [842, 227] on icon "Next" at bounding box center [843, 230] width 10 height 17
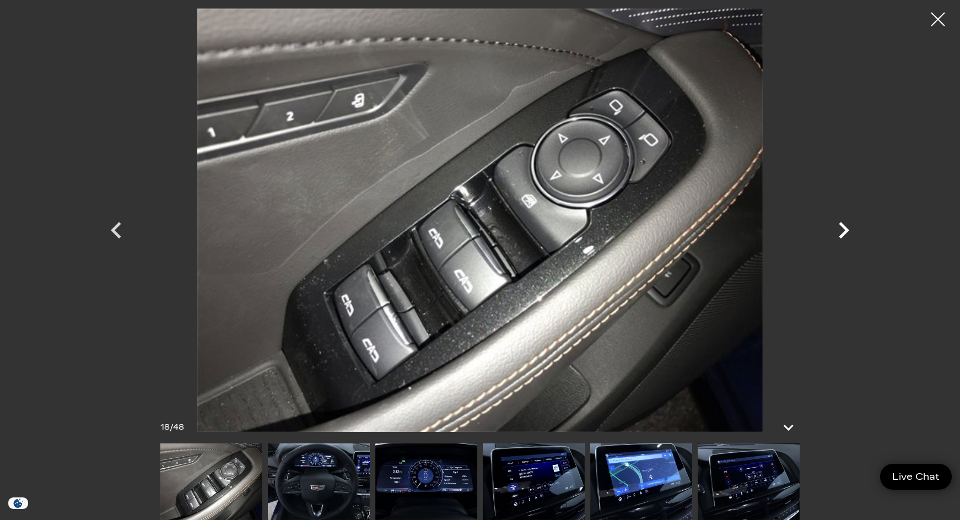
click at [842, 227] on icon "Next" at bounding box center [843, 230] width 10 height 17
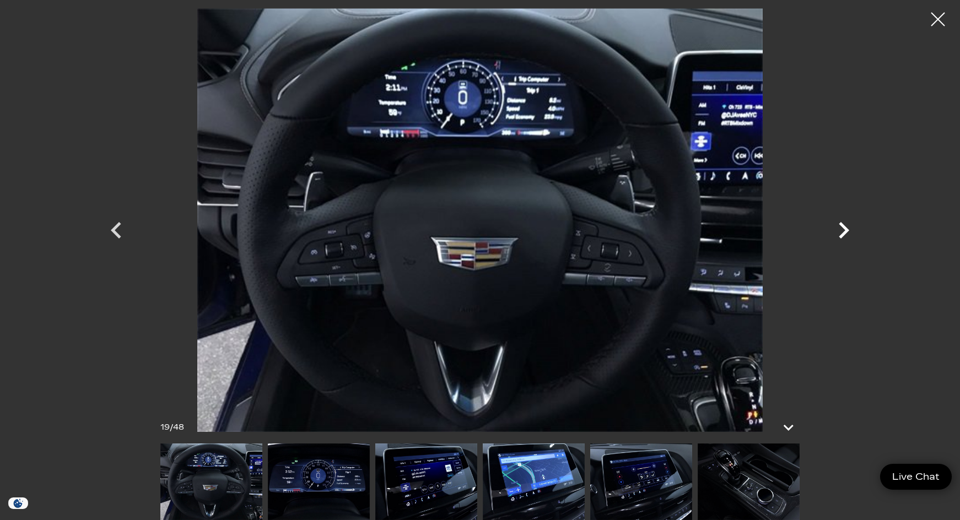
click at [842, 227] on icon "Next" at bounding box center [843, 230] width 10 height 17
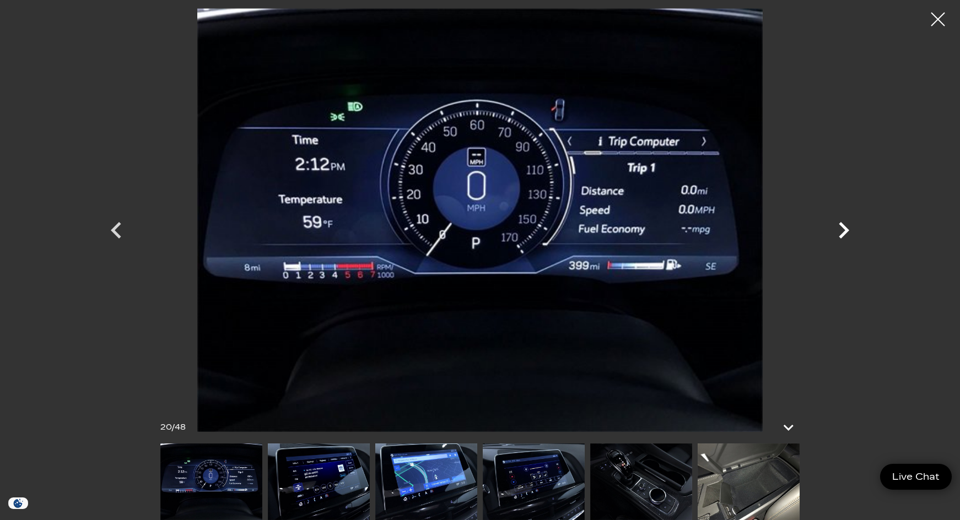
click at [842, 227] on icon "Next" at bounding box center [843, 230] width 10 height 17
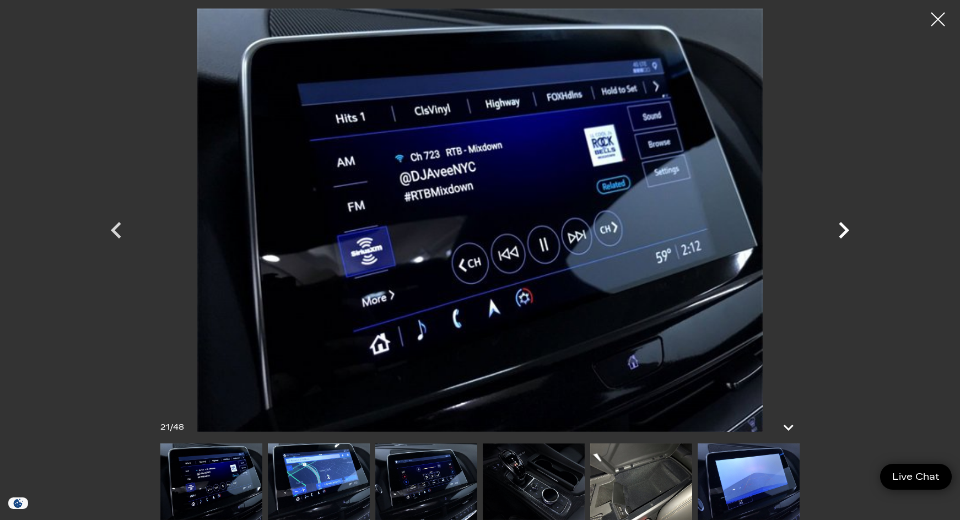
click at [842, 227] on icon "Next" at bounding box center [843, 230] width 10 height 17
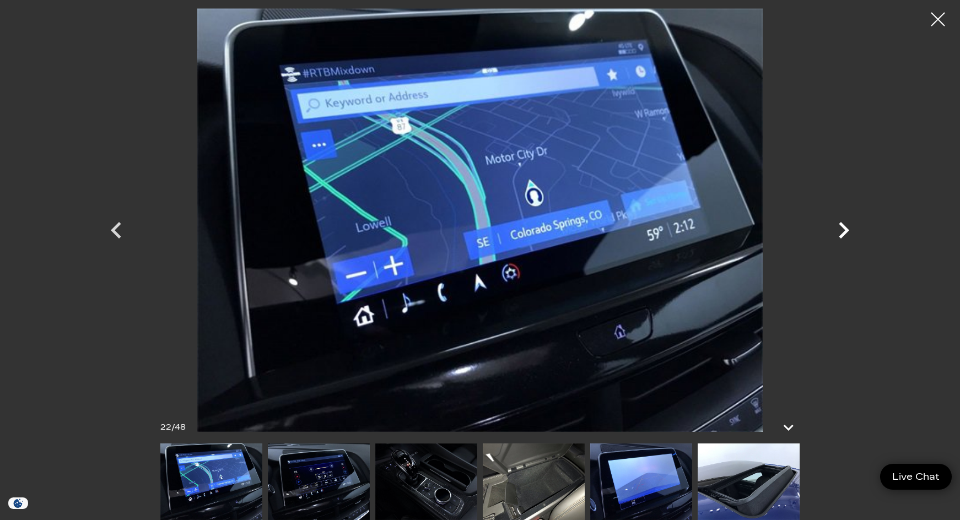
click at [842, 227] on icon "Next" at bounding box center [843, 230] width 10 height 17
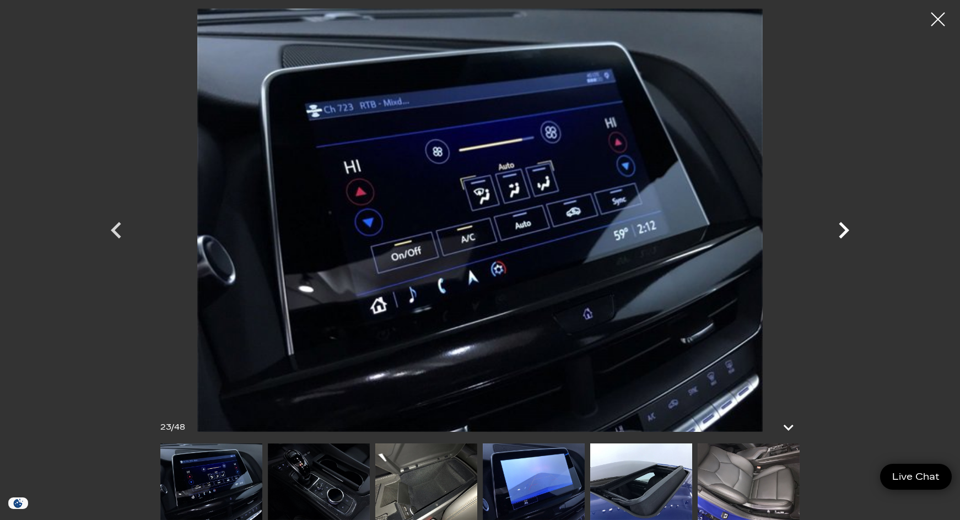
click at [842, 227] on icon "Next" at bounding box center [843, 230] width 10 height 17
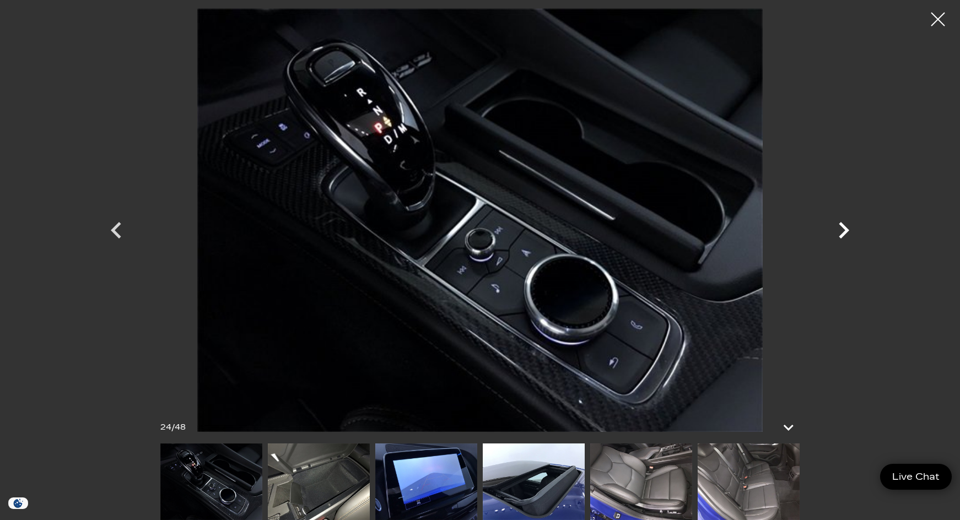
click at [842, 227] on icon "Next" at bounding box center [843, 230] width 10 height 17
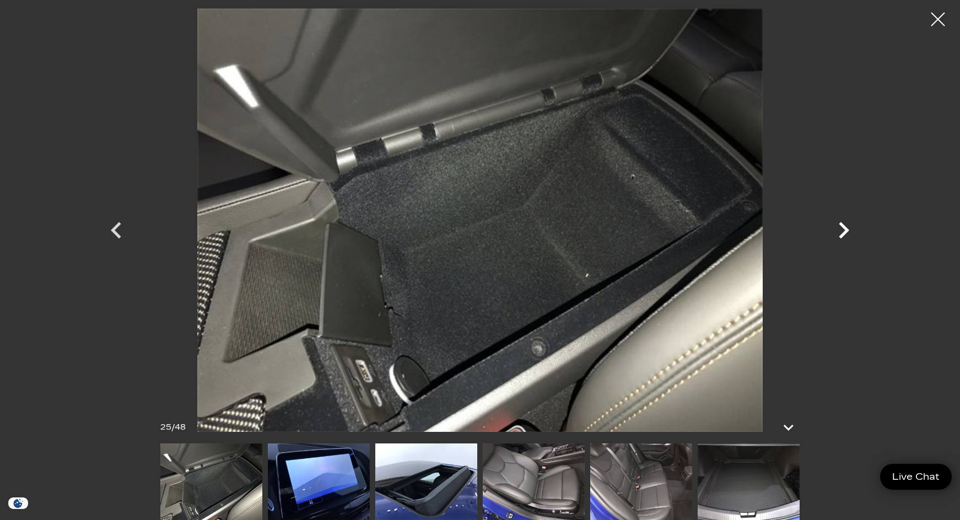
click at [842, 227] on icon "Next" at bounding box center [843, 230] width 10 height 17
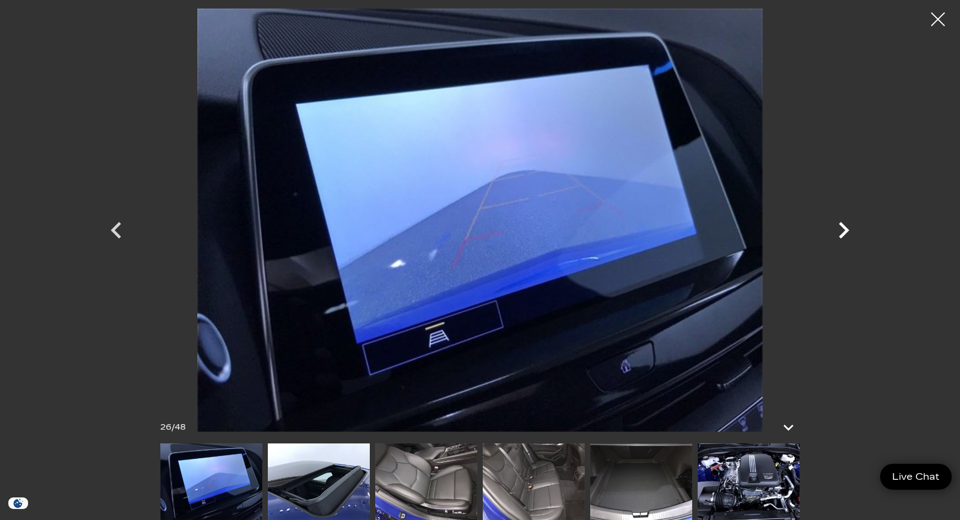
click at [842, 227] on icon "Next" at bounding box center [843, 230] width 10 height 17
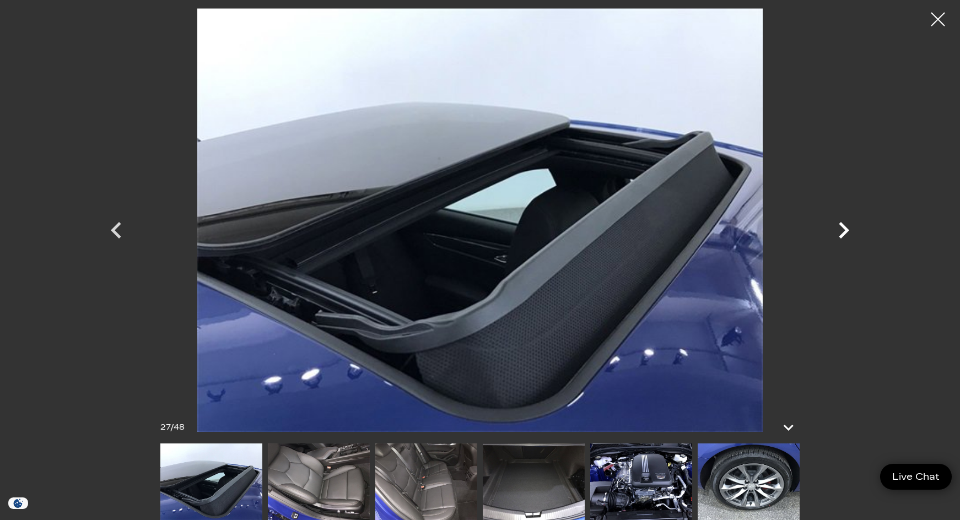
click at [842, 227] on icon "Next" at bounding box center [843, 230] width 10 height 17
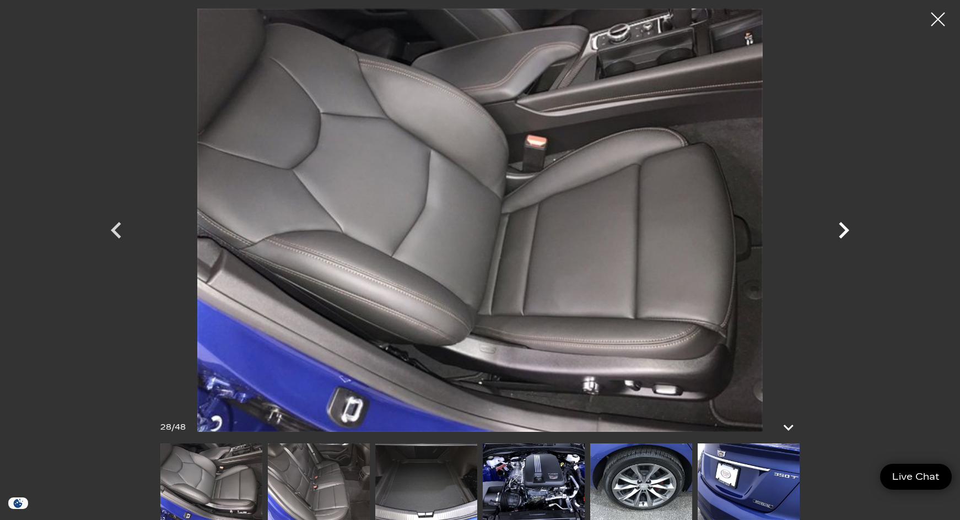
click at [842, 227] on icon "Next" at bounding box center [843, 230] width 10 height 17
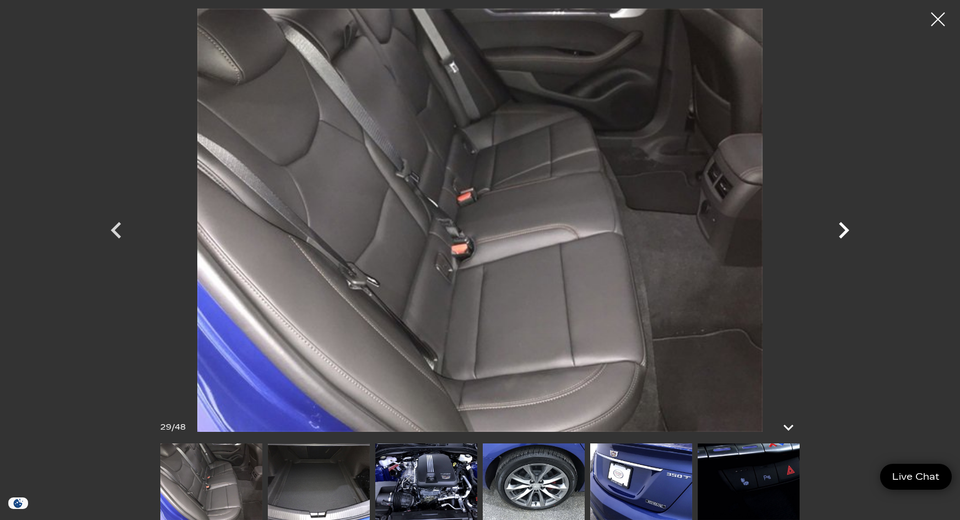
click at [842, 227] on icon "Next" at bounding box center [843, 230] width 10 height 17
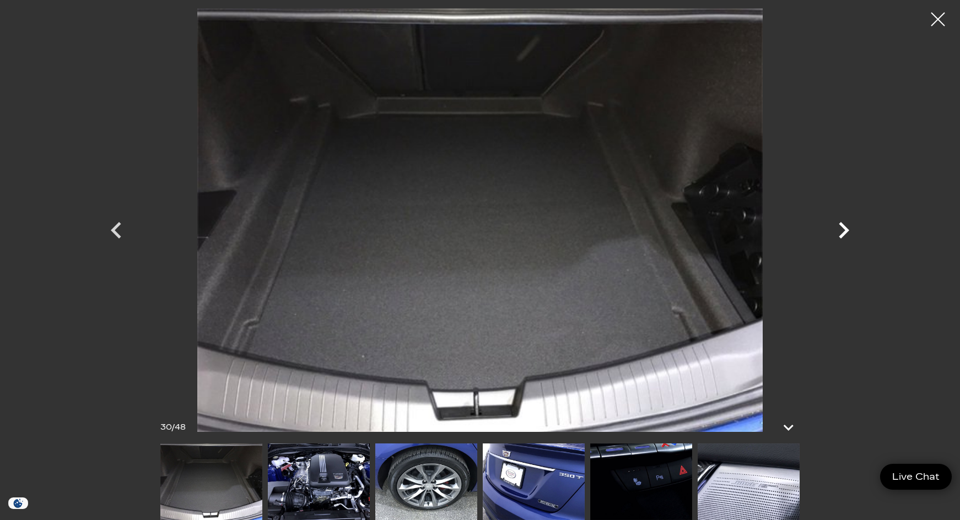
click at [842, 227] on icon "Next" at bounding box center [843, 230] width 10 height 17
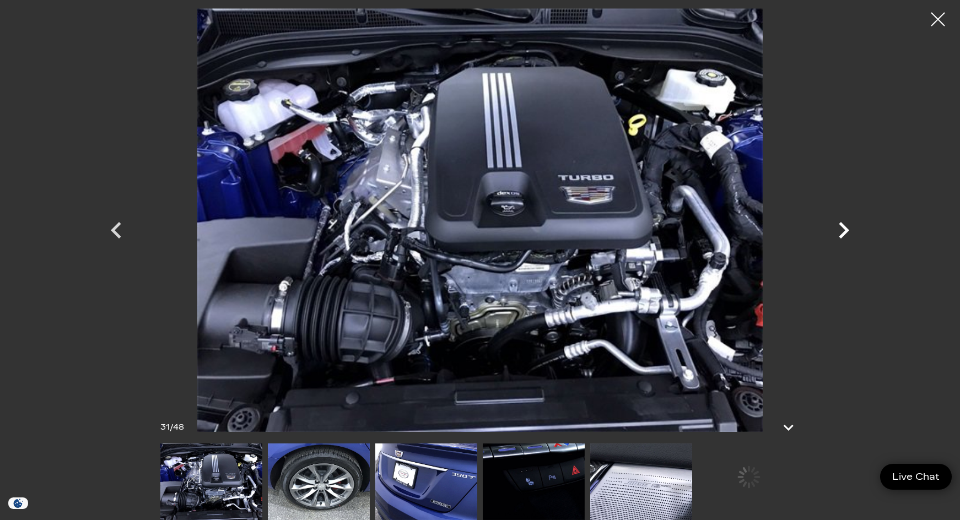
click at [842, 227] on icon "Next" at bounding box center [843, 230] width 10 height 17
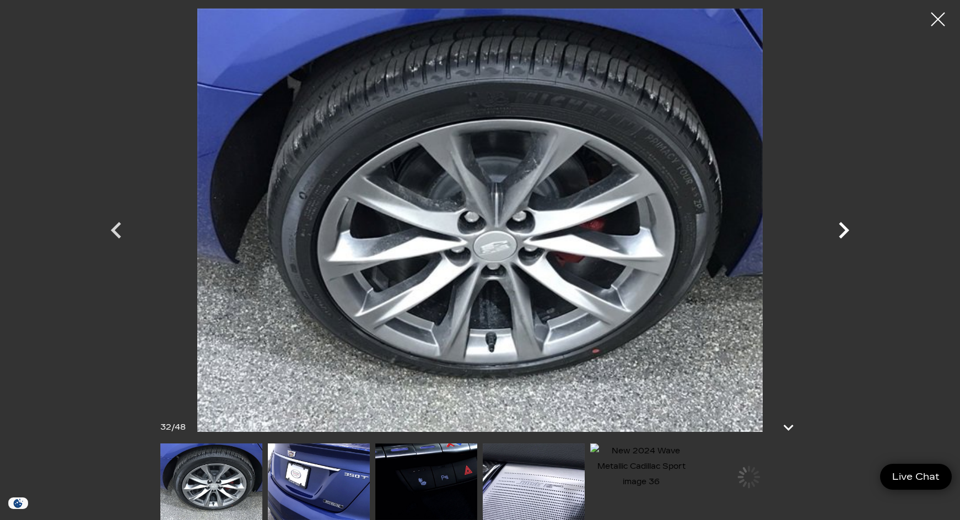
click at [842, 227] on icon "Next" at bounding box center [843, 230] width 10 height 17
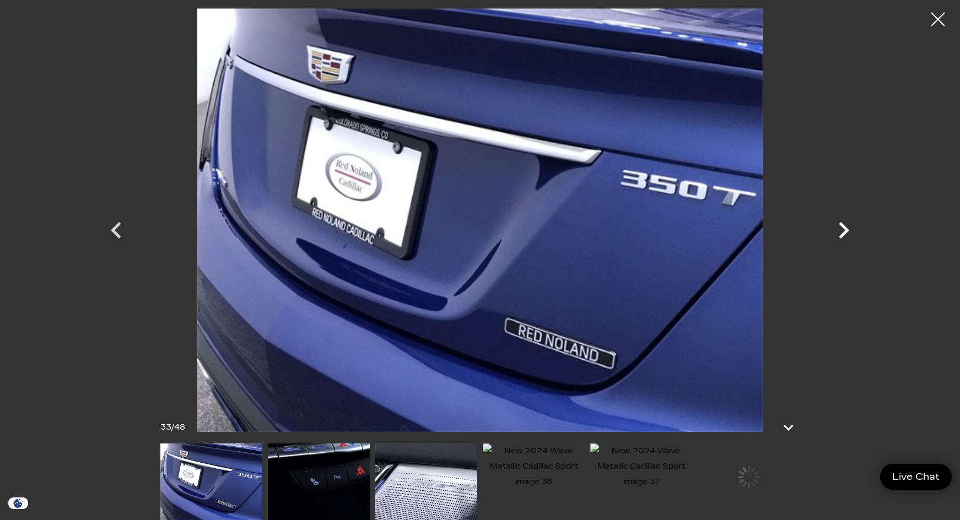
click at [842, 227] on icon "Next" at bounding box center [843, 230] width 10 height 17
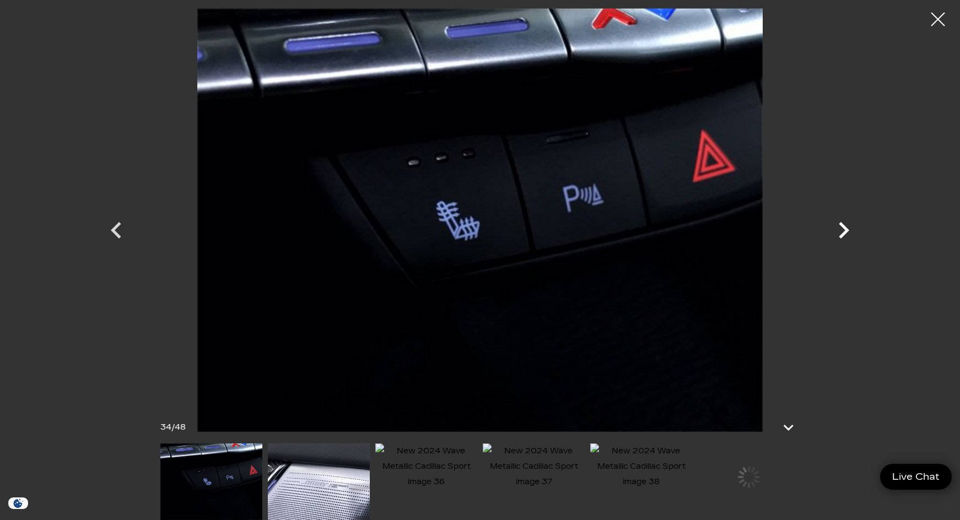
click at [842, 227] on icon "Next" at bounding box center [843, 230] width 10 height 17
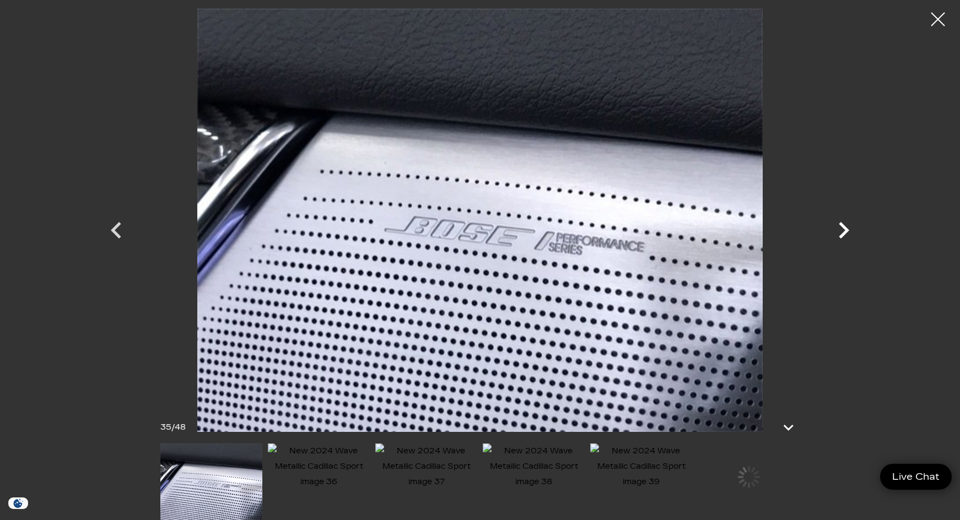
click at [842, 227] on icon "Next" at bounding box center [843, 230] width 10 height 17
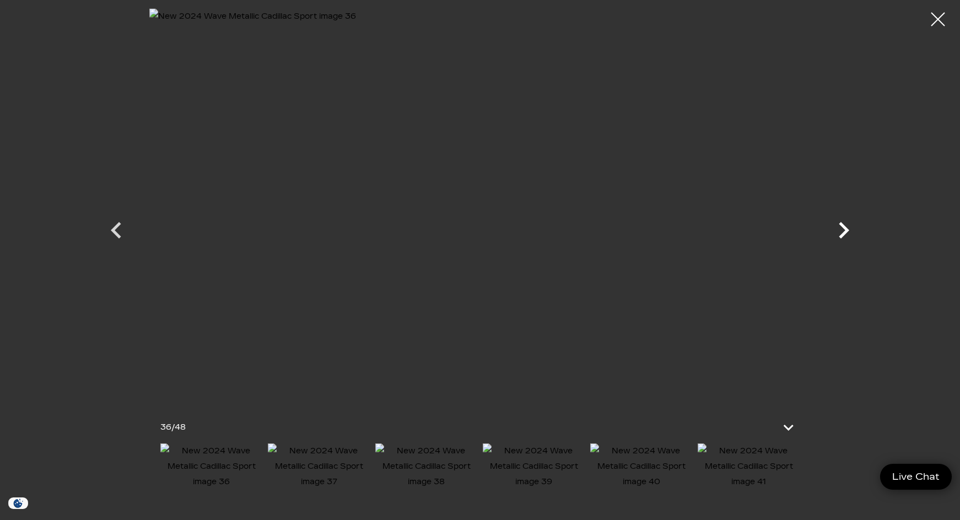
click at [842, 227] on icon "Next" at bounding box center [843, 230] width 10 height 17
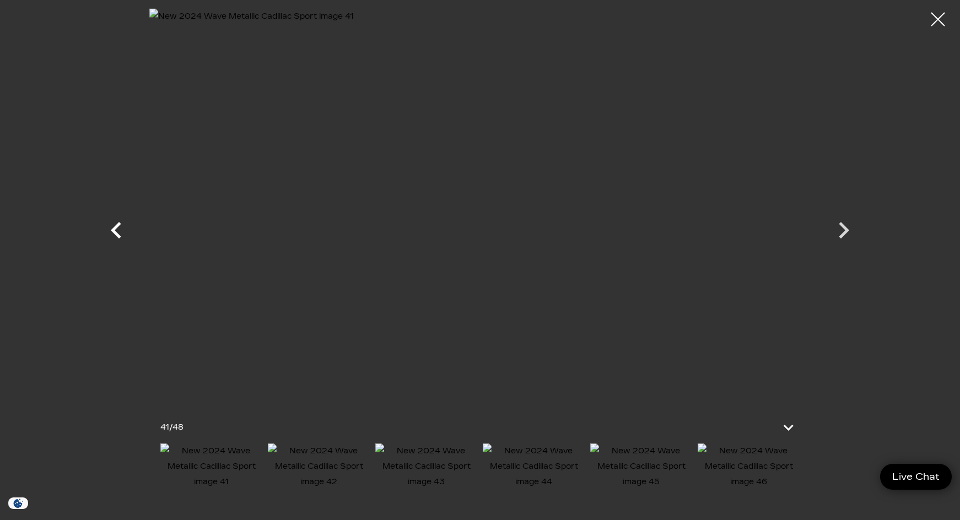
click at [117, 229] on icon "Previous" at bounding box center [116, 230] width 33 height 33
click at [843, 228] on icon "Next" at bounding box center [843, 230] width 10 height 17
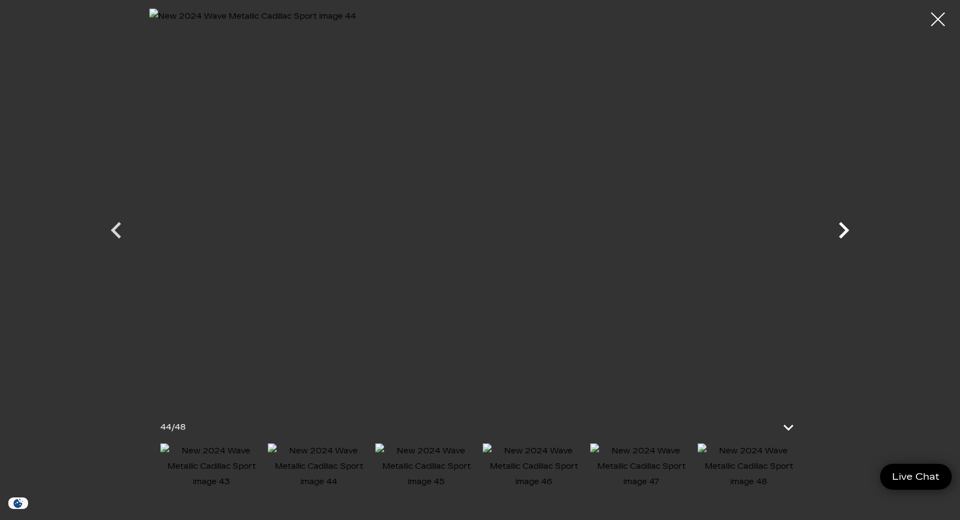
click at [843, 228] on icon "Next" at bounding box center [843, 230] width 10 height 17
click at [843, 228] on div at bounding box center [479, 220] width 771 height 424
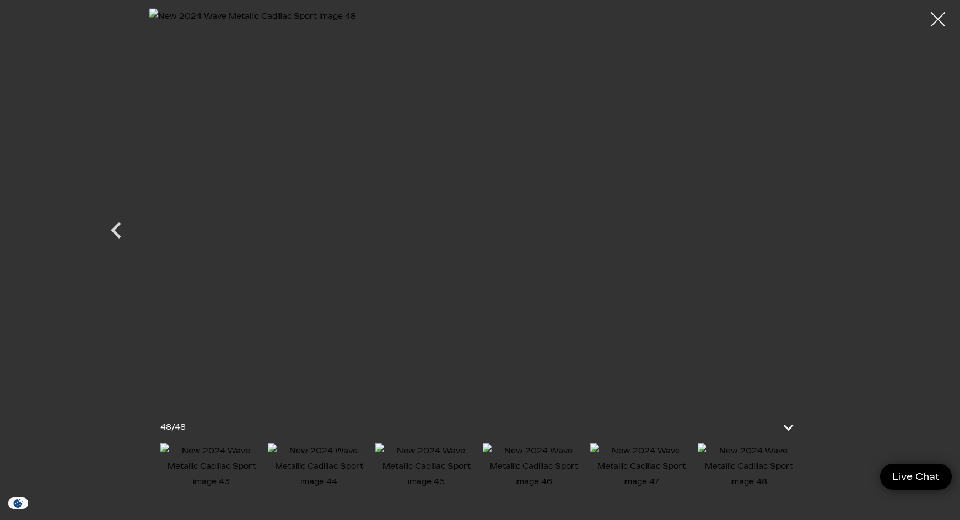
click at [940, 17] on div at bounding box center [937, 19] width 29 height 29
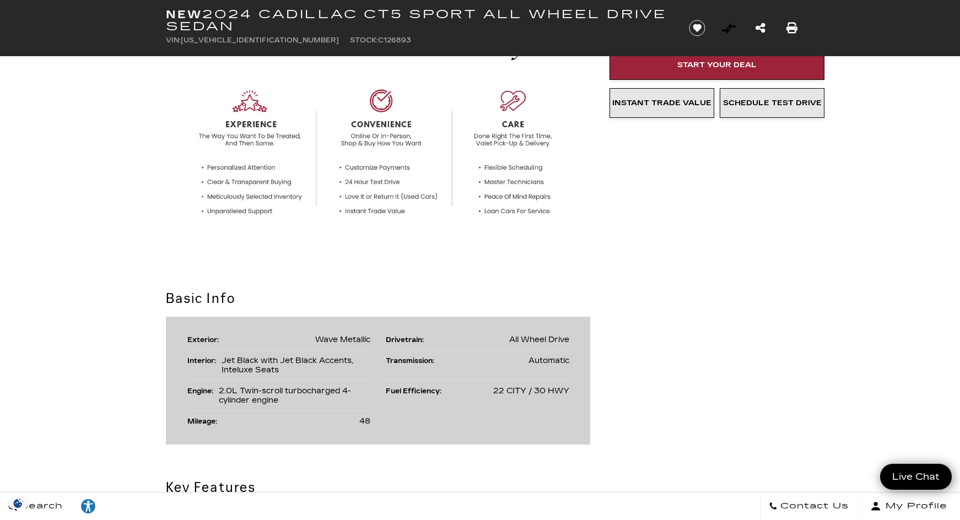
scroll to position [459, 0]
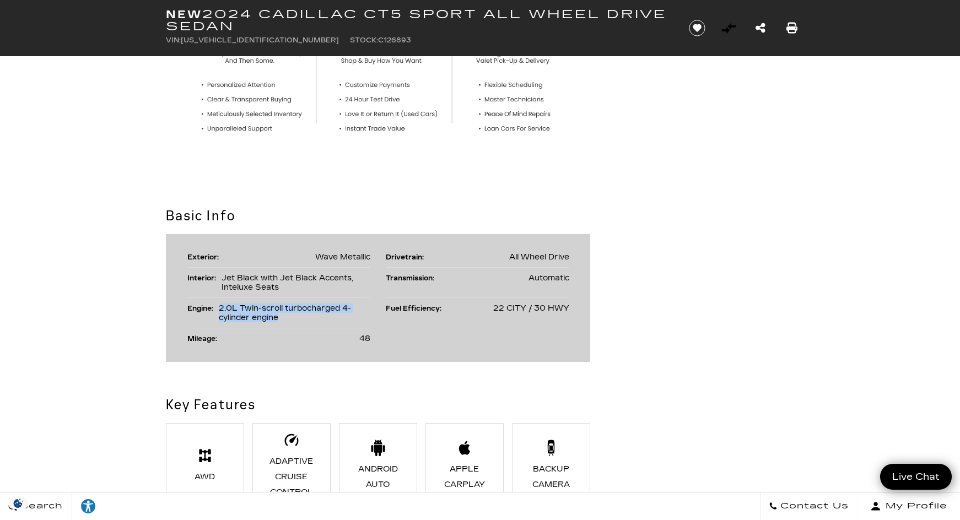
drag, startPoint x: 221, startPoint y: 307, endPoint x: 292, endPoint y: 318, distance: 71.8
click at [292, 318] on div "2.0L Twin-scroll turbocharged 4-cylinder engine" at bounding box center [295, 313] width 152 height 19
copy span "2.0L Twin-scroll turbocharged 4-cylinder engine"
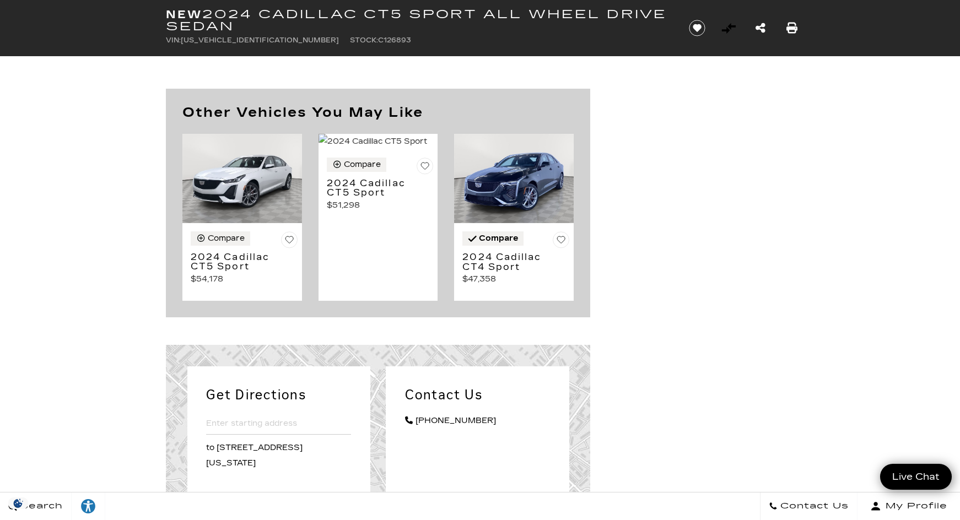
scroll to position [4737, 0]
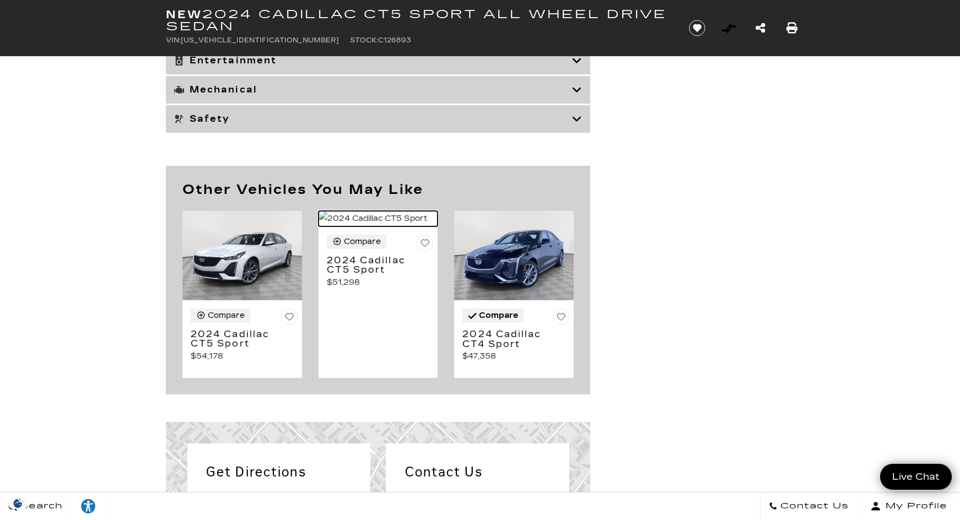
click at [362, 226] on img at bounding box center [378, 218] width 120 height 15
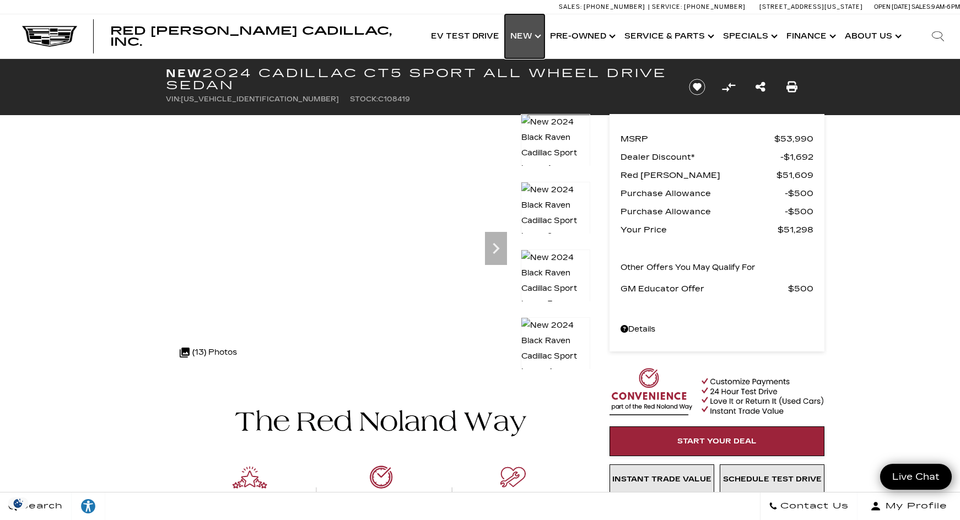
click at [531, 37] on link "Show New" at bounding box center [525, 36] width 40 height 44
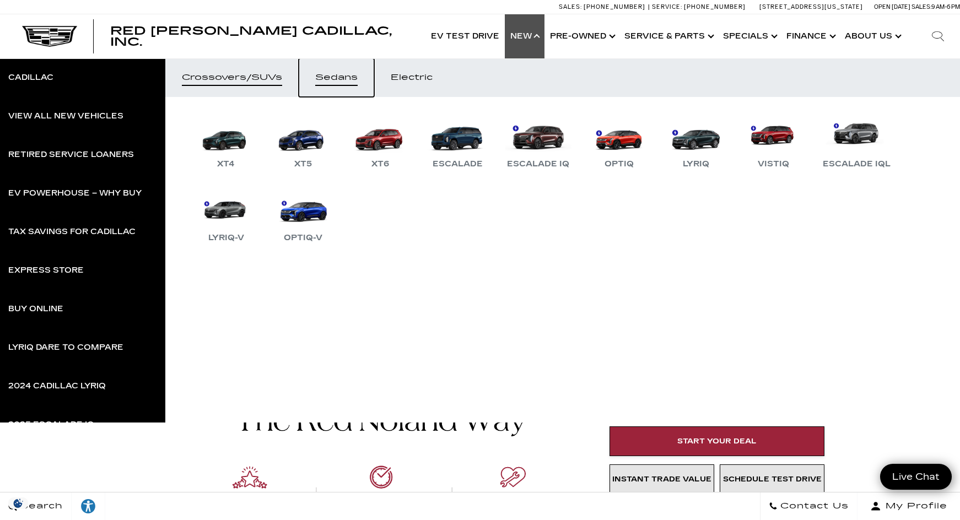
click at [338, 80] on div "Sedans" at bounding box center [336, 78] width 42 height 8
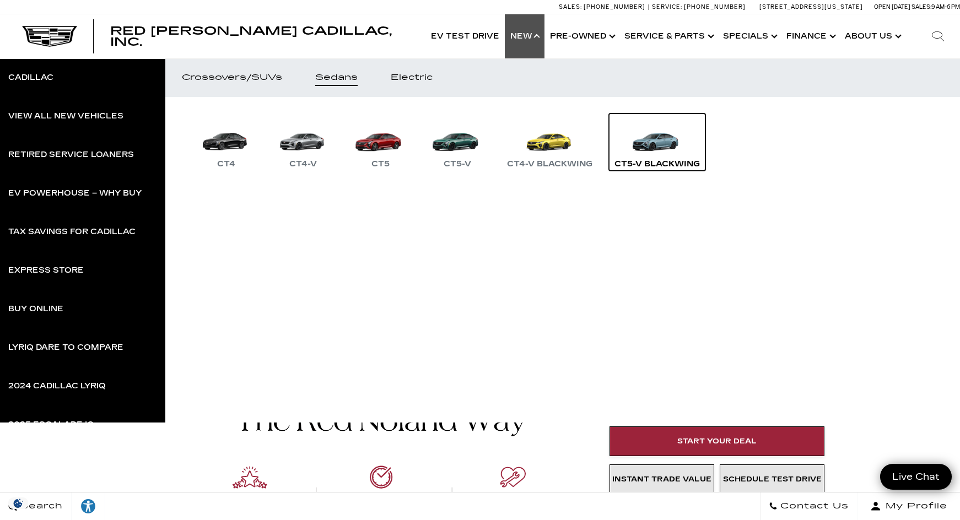
click at [657, 144] on link "CT5-V Blackwing" at bounding box center [657, 141] width 96 height 57
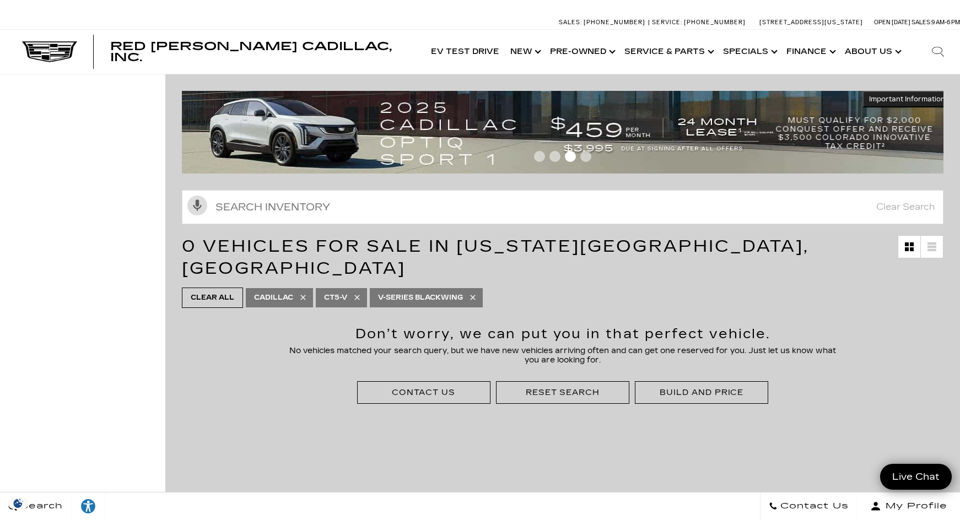
click at [356, 295] on icon at bounding box center [356, 297] width 5 height 5
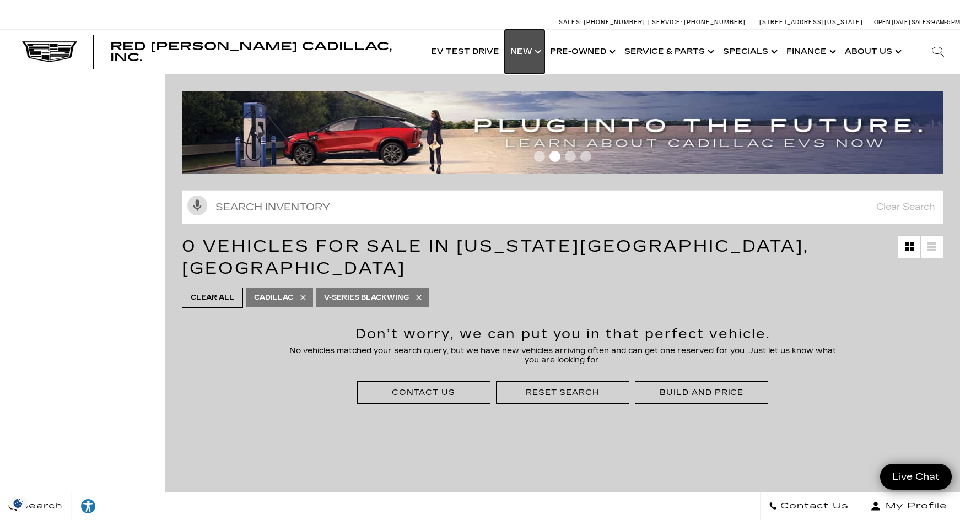
click at [528, 55] on link "Show New" at bounding box center [525, 52] width 40 height 44
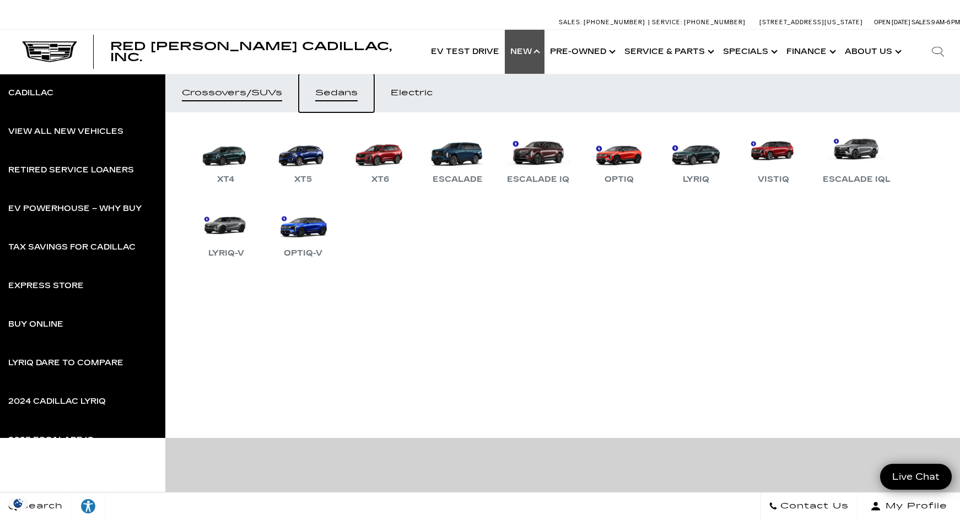
click at [340, 89] on div "Sedans" at bounding box center [336, 93] width 42 height 8
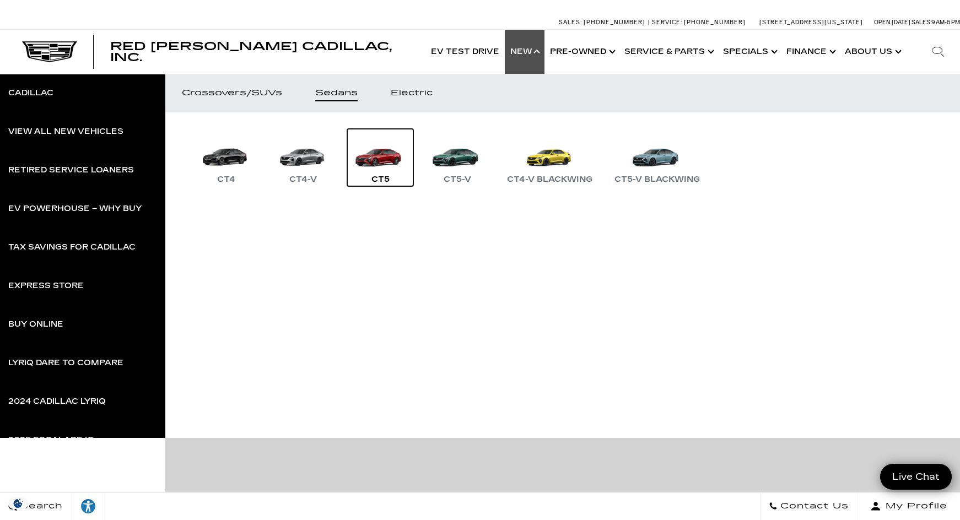
click at [374, 159] on link "CT5" at bounding box center [380, 157] width 66 height 57
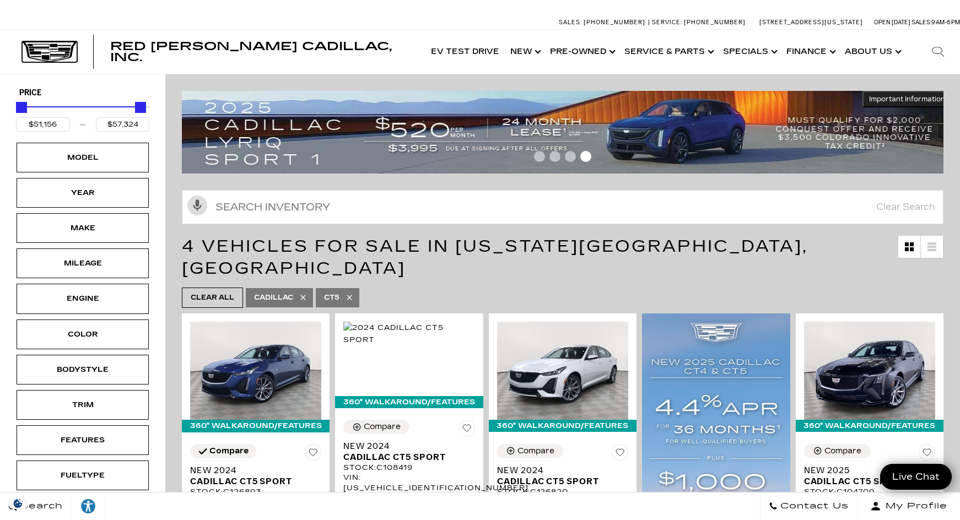
click at [60, 51] on img at bounding box center [49, 51] width 55 height 21
